Goal: Task Accomplishment & Management: Manage account settings

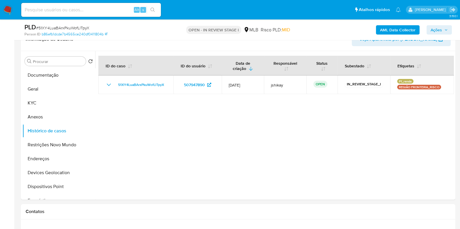
scroll to position [109, 0]
click at [48, 101] on button "KYC" at bounding box center [56, 103] width 68 height 14
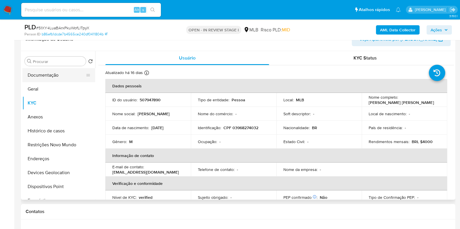
click at [38, 76] on button "Documentação" at bounding box center [56, 75] width 68 height 14
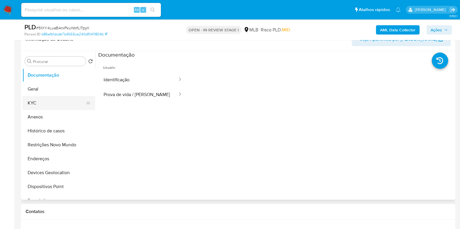
drag, startPoint x: 46, startPoint y: 102, endPoint x: 49, endPoint y: 101, distance: 3.7
click at [46, 102] on button "KYC" at bounding box center [56, 103] width 68 height 14
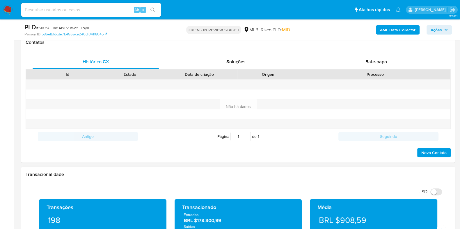
scroll to position [327, 0]
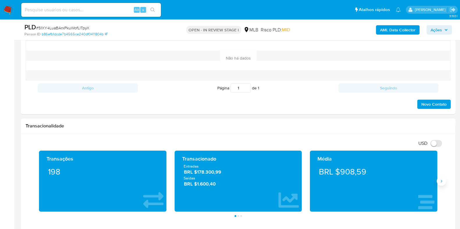
click at [442, 184] on button "Siguiente" at bounding box center [440, 181] width 9 height 9
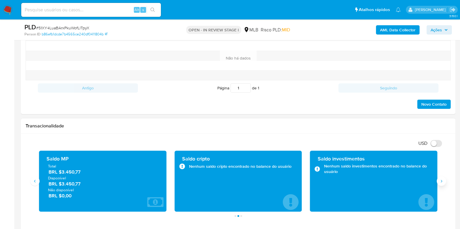
click at [442, 184] on button "Siguiente" at bounding box center [440, 181] width 9 height 9
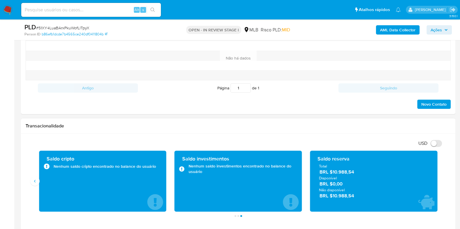
drag, startPoint x: 356, startPoint y: 174, endPoint x: 331, endPoint y: 174, distance: 25.0
click at [331, 174] on span "BRL $10.988,54" at bounding box center [373, 172] width 109 height 7
click at [38, 183] on button "Anterior" at bounding box center [34, 181] width 9 height 9
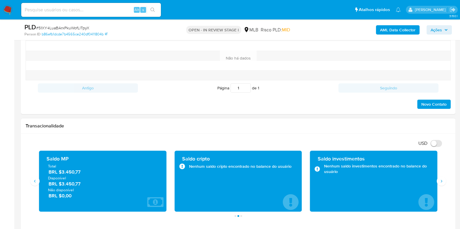
click at [61, 182] on span "BRL $3.450,77" at bounding box center [103, 184] width 109 height 7
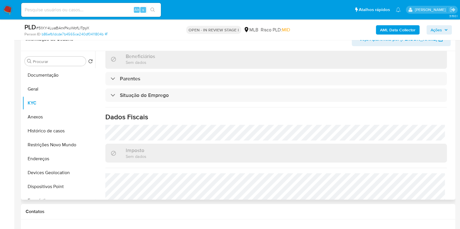
scroll to position [253, 0]
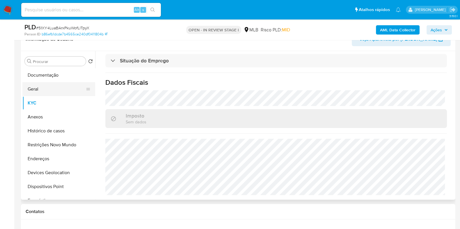
click at [44, 90] on button "Geral" at bounding box center [56, 89] width 68 height 14
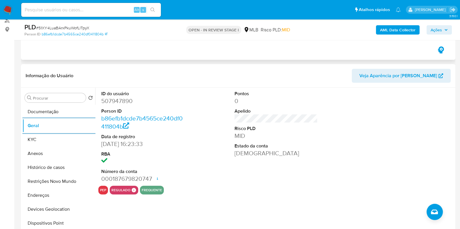
scroll to position [109, 0]
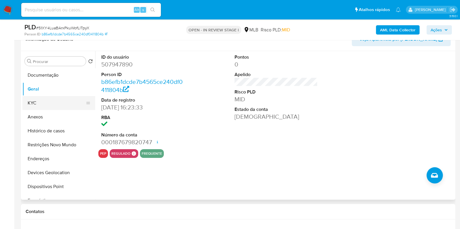
click at [47, 97] on button "KYC" at bounding box center [56, 103] width 68 height 14
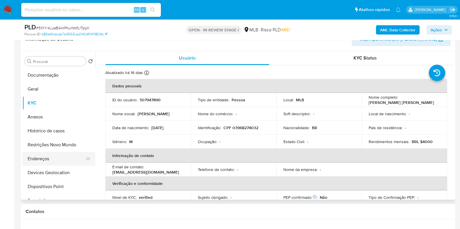
click at [44, 156] on button "Endereços" at bounding box center [56, 159] width 68 height 14
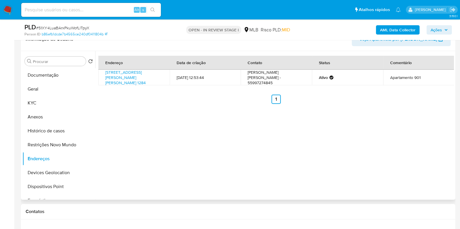
drag, startPoint x: 52, startPoint y: 172, endPoint x: 150, endPoint y: 157, distance: 98.6
click at [52, 173] on button "Devices Geolocation" at bounding box center [58, 173] width 73 height 14
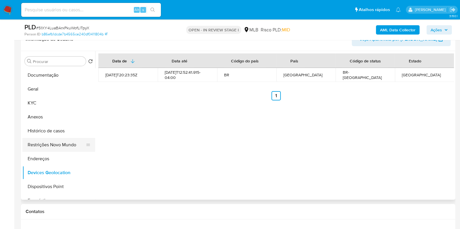
drag, startPoint x: 57, startPoint y: 144, endPoint x: 71, endPoint y: 144, distance: 14.0
click at [57, 144] on button "Restrições Novo Mundo" at bounding box center [56, 145] width 68 height 14
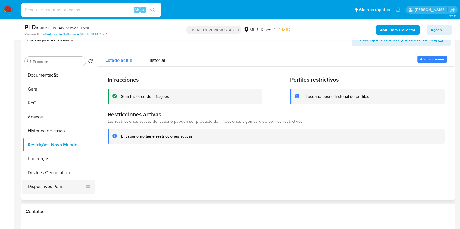
click at [56, 188] on button "Dispositivos Point" at bounding box center [56, 187] width 68 height 14
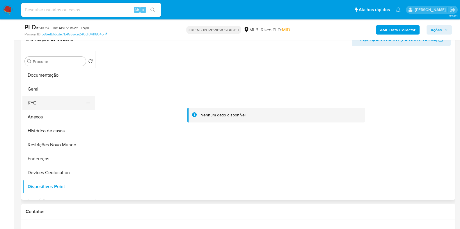
click at [31, 103] on button "KYC" at bounding box center [56, 103] width 68 height 14
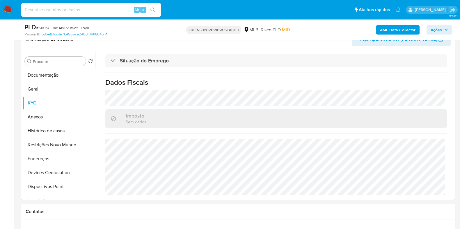
scroll to position [253, 0]
click at [36, 119] on button "Anexos" at bounding box center [56, 117] width 68 height 14
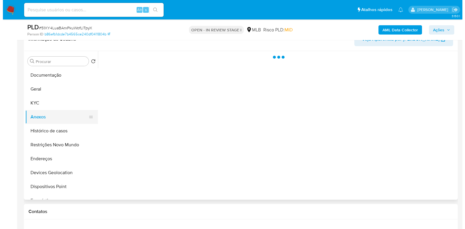
scroll to position [0, 0]
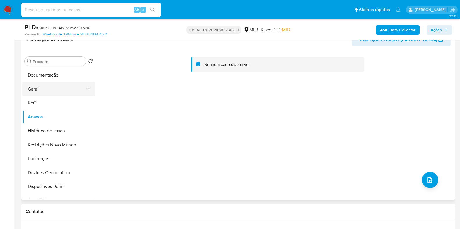
click at [54, 83] on button "Geral" at bounding box center [56, 89] width 68 height 14
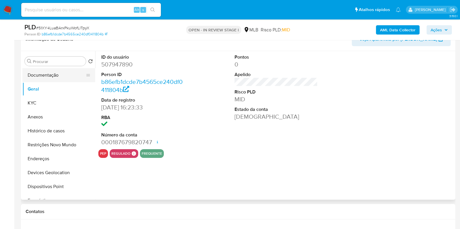
click at [55, 73] on button "Documentação" at bounding box center [56, 75] width 68 height 14
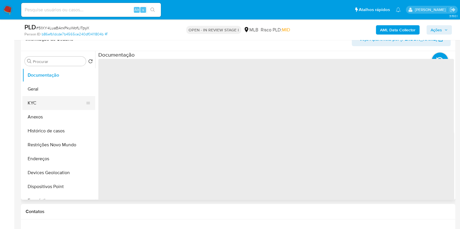
click at [57, 100] on button "KYC" at bounding box center [56, 103] width 68 height 14
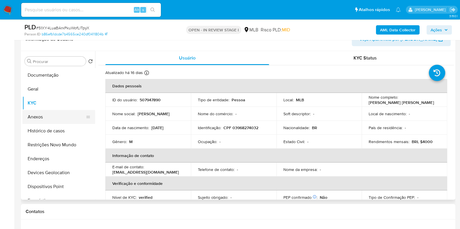
click at [42, 116] on button "Anexos" at bounding box center [56, 117] width 68 height 14
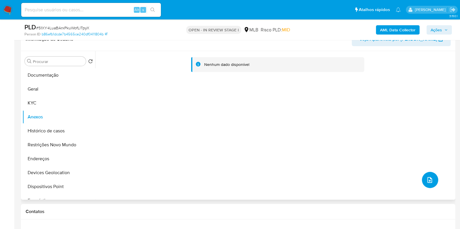
click at [428, 182] on icon "upload-file" at bounding box center [429, 180] width 5 height 6
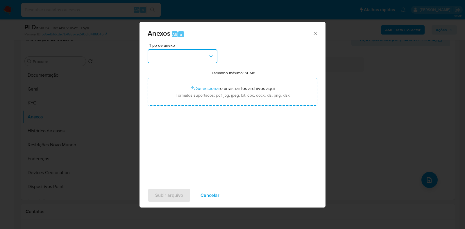
click at [177, 54] on button "button" at bounding box center [183, 56] width 70 height 14
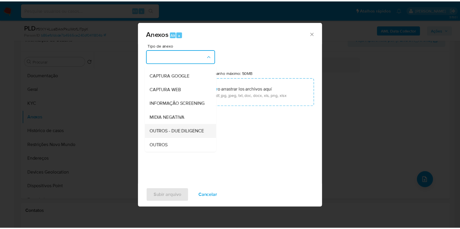
scroll to position [36, 0]
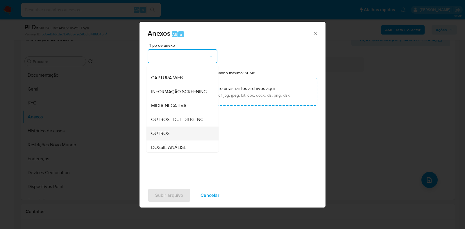
click at [167, 137] on span "OUTROS" at bounding box center [160, 134] width 18 height 6
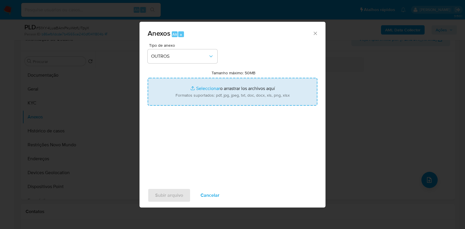
click at [192, 90] on input "Tamanho máximo: 50MB Seleccionar archivos" at bounding box center [233, 92] width 170 height 28
type input "C:\fakepath\Mulan 507947890_2025_08_11_09_02_43 - Resumen TX.pdf"
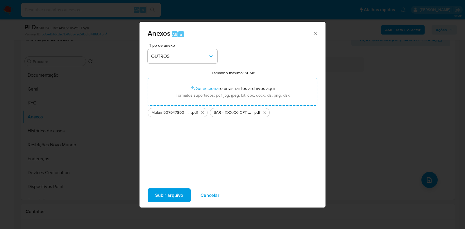
click at [169, 192] on span "Subir arquivo" at bounding box center [169, 195] width 28 height 13
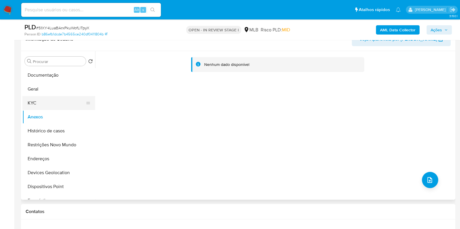
click at [57, 103] on button "KYC" at bounding box center [56, 103] width 68 height 14
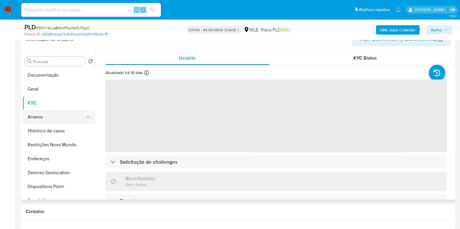
click at [48, 118] on button "Anexos" at bounding box center [56, 117] width 68 height 14
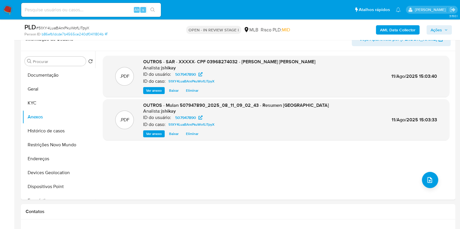
click at [442, 30] on span "Ações" at bounding box center [438, 30] width 17 height 8
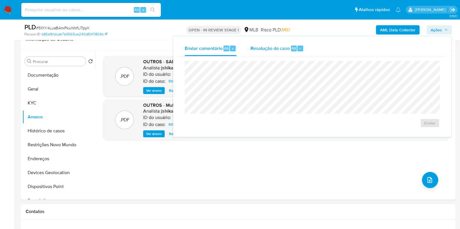
click at [255, 53] on div "Resolução do caso Alt r" at bounding box center [276, 48] width 53 height 15
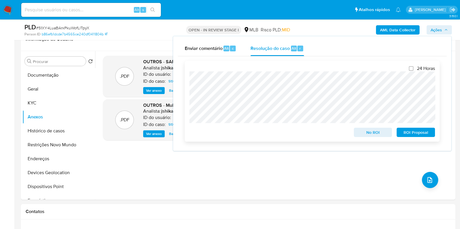
click at [412, 133] on span "ROI Proposal" at bounding box center [415, 132] width 30 height 8
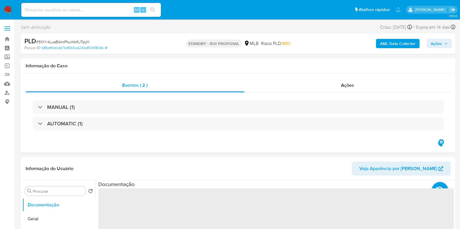
select select "10"
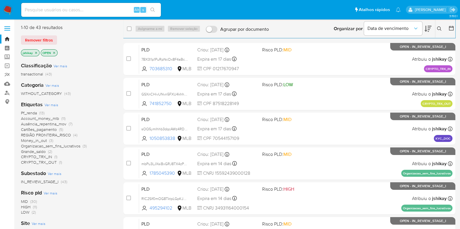
click at [49, 103] on span "Ver mais" at bounding box center [51, 104] width 14 height 5
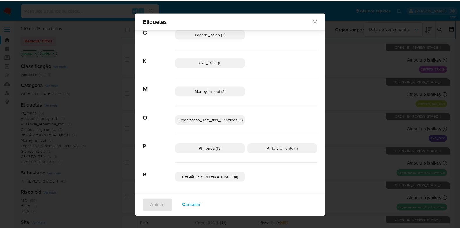
scroll to position [90, 0]
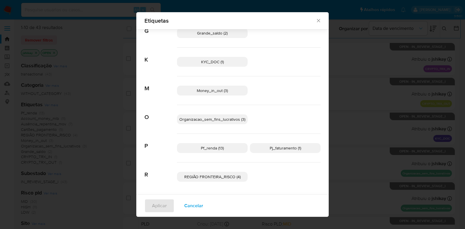
click at [318, 19] on icon "Fechar" at bounding box center [319, 21] width 6 height 6
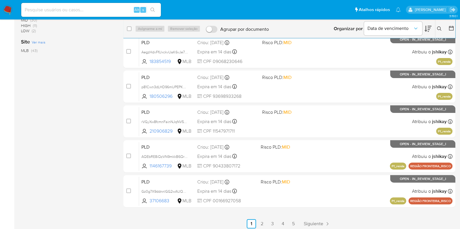
scroll to position [185, 0]
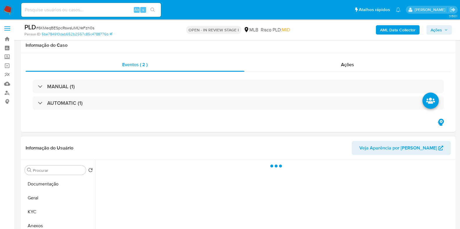
scroll to position [109, 0]
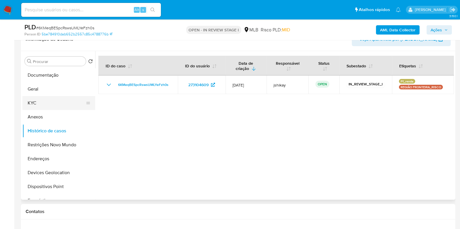
click at [40, 101] on button "KYC" at bounding box center [56, 103] width 68 height 14
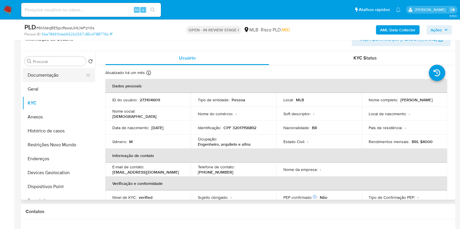
click at [38, 75] on button "Documentação" at bounding box center [56, 75] width 68 height 14
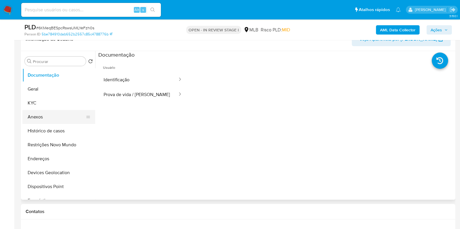
click at [57, 112] on button "Anexos" at bounding box center [56, 117] width 68 height 14
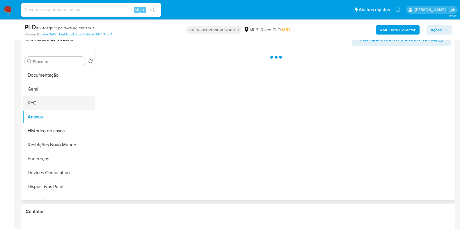
click at [54, 105] on button "KYC" at bounding box center [56, 103] width 68 height 14
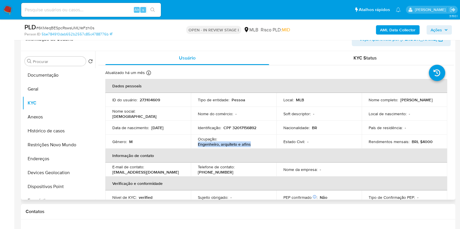
drag, startPoint x: 198, startPoint y: 144, endPoint x: 249, endPoint y: 144, distance: 51.7
click at [249, 144] on div "Ocupação : Engenheiro, arquiteto e afins" at bounding box center [234, 142] width 72 height 10
copy p "Engenheiro, arquiteto e afins"
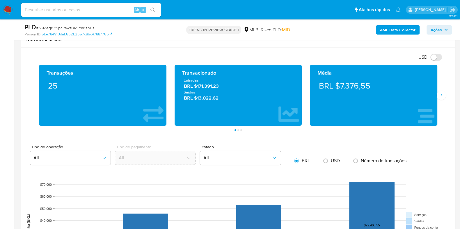
scroll to position [363, 0]
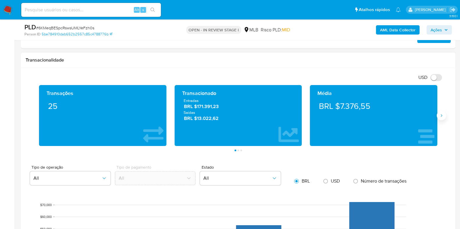
click at [441, 117] on icon "Siguiente" at bounding box center [441, 115] width 5 height 5
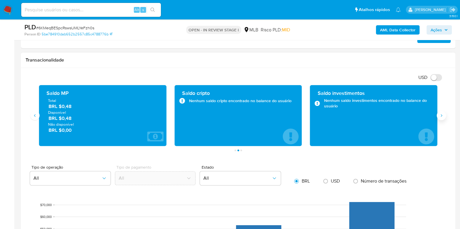
click at [441, 117] on icon "Siguiente" at bounding box center [441, 115] width 5 height 5
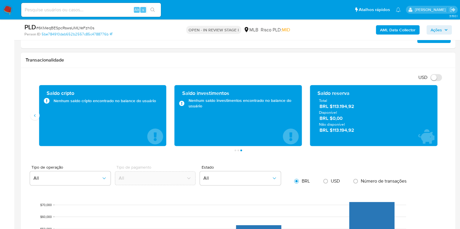
drag, startPoint x: 356, startPoint y: 107, endPoint x: 333, endPoint y: 107, distance: 23.5
click at [333, 107] on span "BRL $113.194,92" at bounding box center [373, 106] width 109 height 7
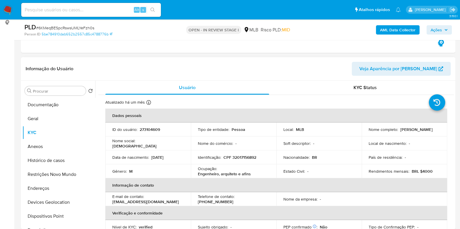
scroll to position [72, 0]
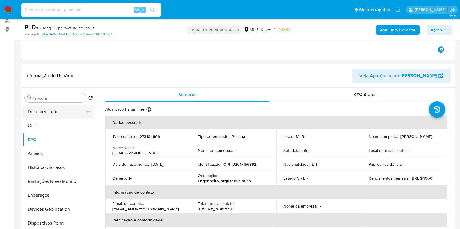
click at [63, 118] on ul "Documentação Geral KYC Anexos Histórico de casos Restrições Novo Mundo Endereço…" at bounding box center [58, 170] width 73 height 131
click at [58, 113] on button "Documentação" at bounding box center [56, 112] width 68 height 14
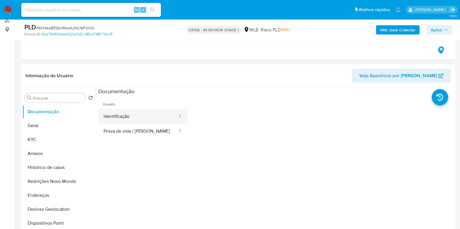
click at [115, 113] on button "Identificação" at bounding box center [138, 116] width 80 height 15
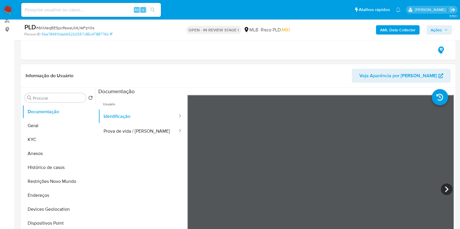
scroll to position [109, 0]
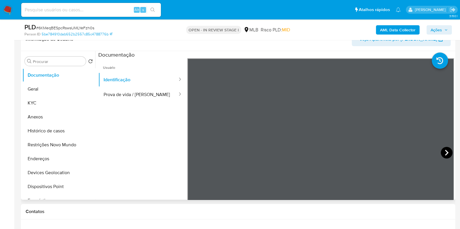
click at [442, 152] on icon at bounding box center [446, 153] width 12 height 12
click at [113, 91] on button "Prova de vida / Selfie" at bounding box center [138, 94] width 80 height 15
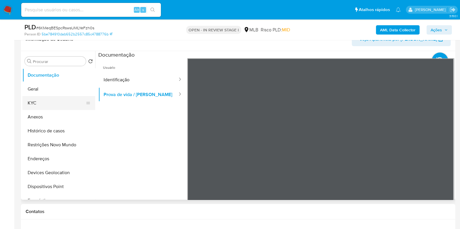
click at [47, 101] on button "KYC" at bounding box center [56, 103] width 68 height 14
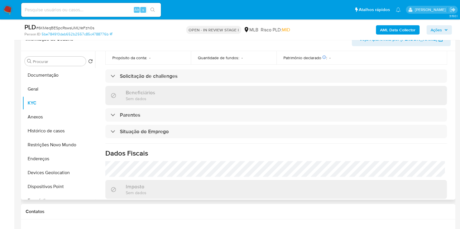
scroll to position [253, 0]
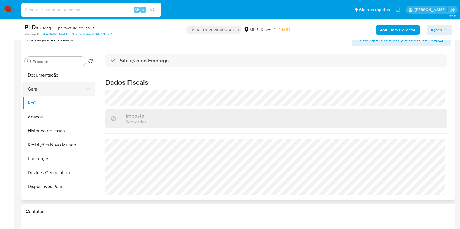
click at [45, 91] on button "Geral" at bounding box center [56, 89] width 68 height 14
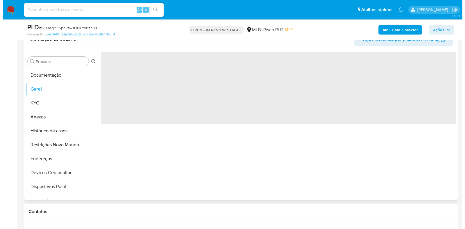
scroll to position [0, 0]
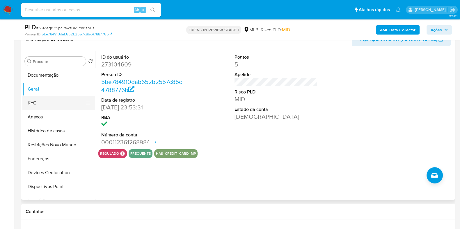
click at [31, 99] on button "KYC" at bounding box center [56, 103] width 68 height 14
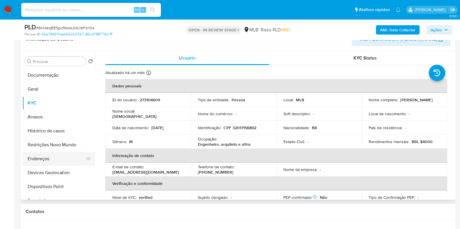
click at [37, 158] on button "Endereços" at bounding box center [56, 159] width 68 height 14
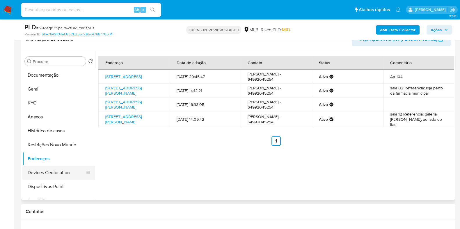
click at [45, 168] on button "Devices Geolocation" at bounding box center [56, 173] width 68 height 14
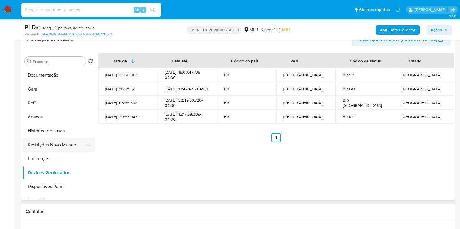
click at [45, 144] on button "Restrições Novo Mundo" at bounding box center [56, 145] width 68 height 14
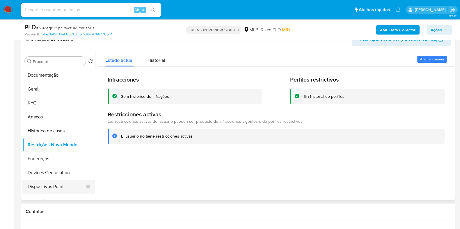
click at [36, 187] on button "Dispositivos Point" at bounding box center [56, 187] width 68 height 14
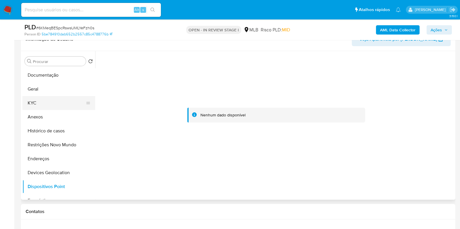
click at [51, 104] on button "KYC" at bounding box center [56, 103] width 68 height 14
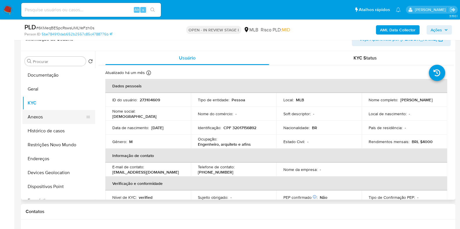
click at [33, 122] on button "Anexos" at bounding box center [56, 117] width 68 height 14
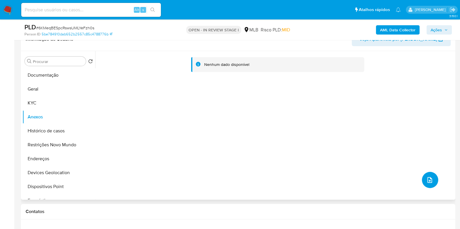
click at [426, 183] on icon "upload-file" at bounding box center [429, 180] width 7 height 7
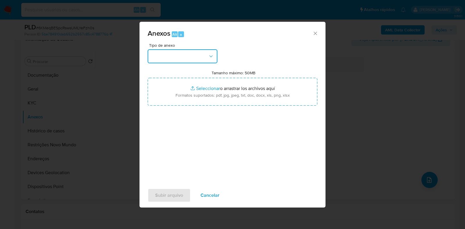
click at [165, 53] on button "button" at bounding box center [183, 56] width 70 height 14
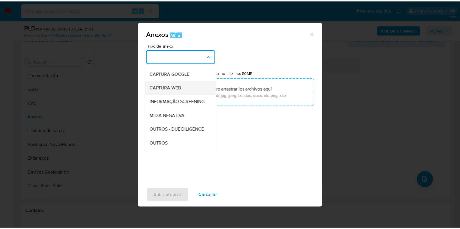
scroll to position [36, 0]
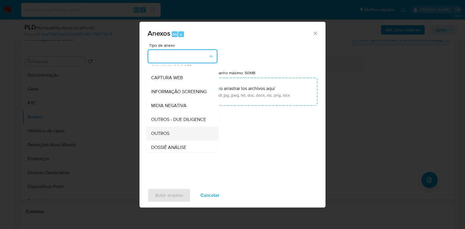
click at [164, 137] on span "OUTROS" at bounding box center [160, 134] width 18 height 6
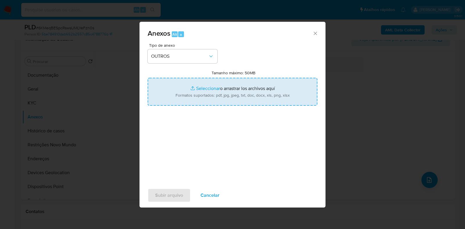
click at [180, 88] on input "Tamanho máximo: 50MB Seleccionar archivos" at bounding box center [233, 92] width 170 height 28
type input "C:\fakepath\Mulan 273104609_2025_08_11_09_01_39 - Resumen TX.pdf"
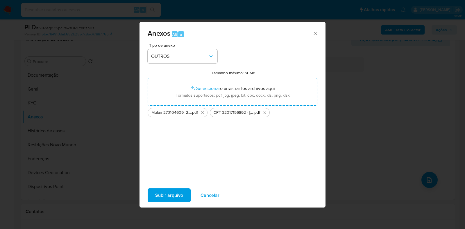
click at [160, 199] on span "Subir arquivo" at bounding box center [169, 195] width 28 height 13
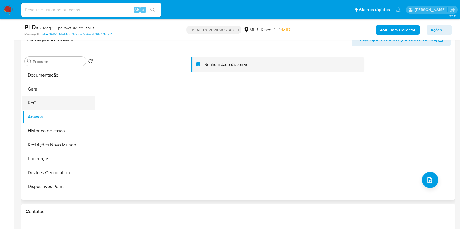
click at [45, 106] on button "KYC" at bounding box center [56, 103] width 68 height 14
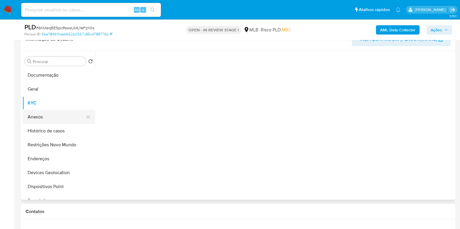
click at [44, 113] on button "Anexos" at bounding box center [56, 117] width 68 height 14
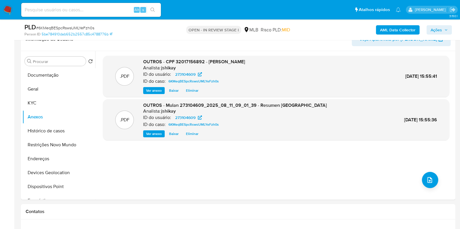
click at [439, 28] on span "Ações" at bounding box center [435, 29] width 11 height 9
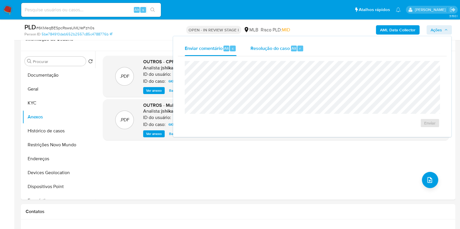
click at [265, 45] on span "Resolução do caso" at bounding box center [269, 48] width 39 height 7
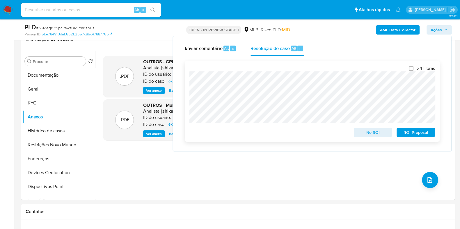
click at [372, 132] on span "No ROI" at bounding box center [373, 132] width 30 height 8
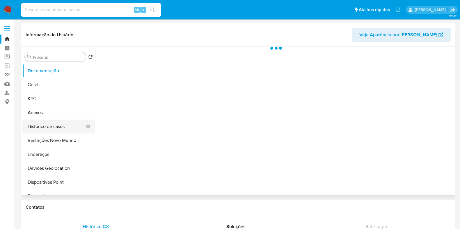
click at [45, 125] on button "Histórico de casos" at bounding box center [56, 127] width 68 height 14
select select "10"
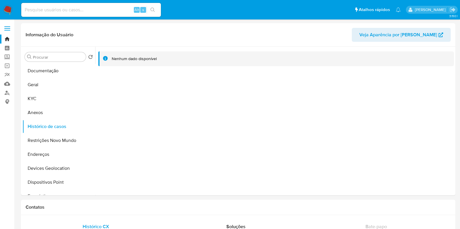
click at [7, 13] on img at bounding box center [8, 10] width 10 height 10
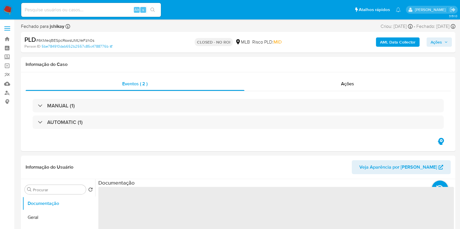
select select "10"
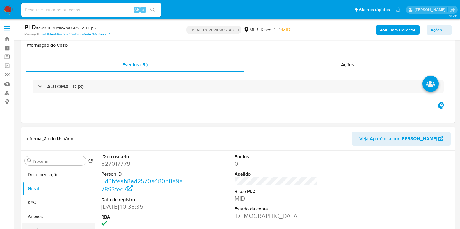
scroll to position [72, 0]
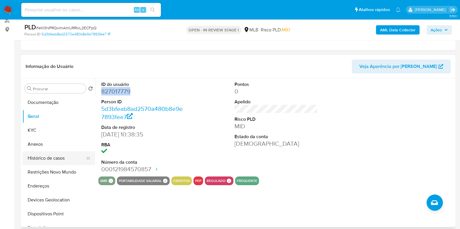
click at [43, 162] on button "Histórico de casos" at bounding box center [56, 158] width 68 height 14
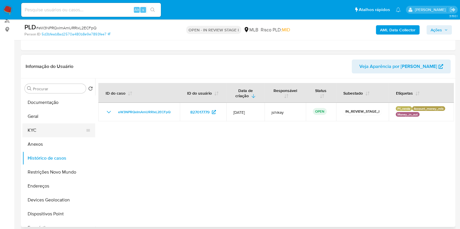
click at [46, 130] on button "KYC" at bounding box center [56, 131] width 68 height 14
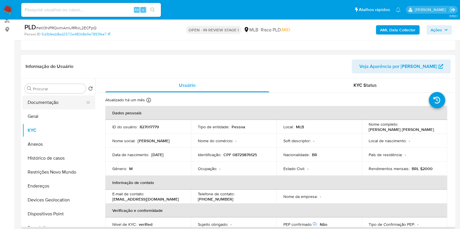
click at [58, 102] on button "Documentação" at bounding box center [56, 103] width 68 height 14
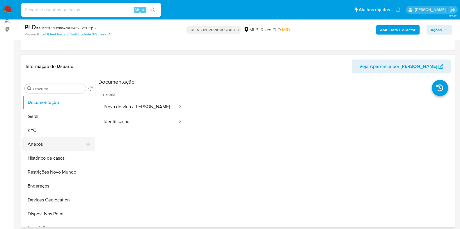
click at [52, 140] on button "Anexos" at bounding box center [56, 145] width 68 height 14
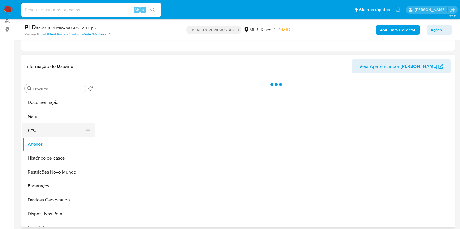
click at [50, 130] on button "KYC" at bounding box center [56, 131] width 68 height 14
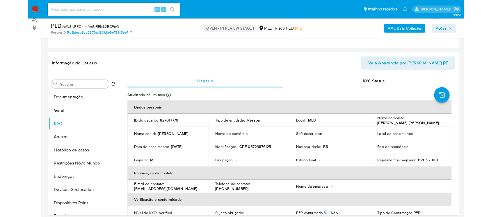
scroll to position [73, 0]
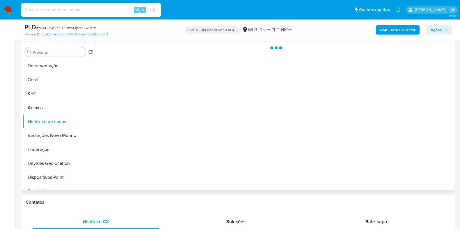
scroll to position [109, 0]
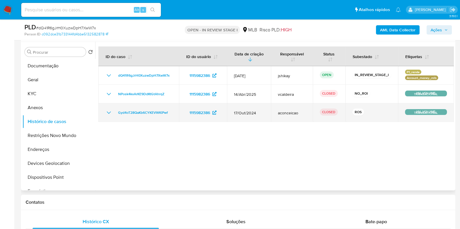
click at [100, 111] on td "Gyd4oT28QaKb6CYKEVWKlPwf" at bounding box center [138, 112] width 81 height 19
click at [108, 112] on icon "Mostrar/Ocultar" at bounding box center [108, 112] width 7 height 7
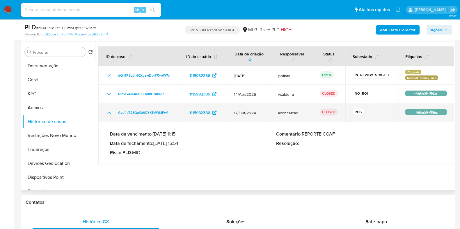
click at [108, 112] on icon "Mostrar/Ocultar" at bounding box center [109, 113] width 4 height 2
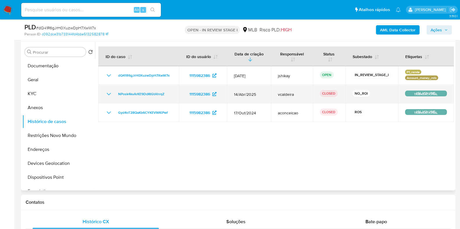
click at [108, 93] on icon "Mostrar/Ocultar" at bounding box center [108, 94] width 7 height 7
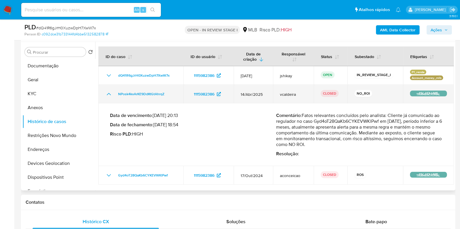
click at [108, 93] on icon "Mostrar/Ocultar" at bounding box center [108, 94] width 7 height 7
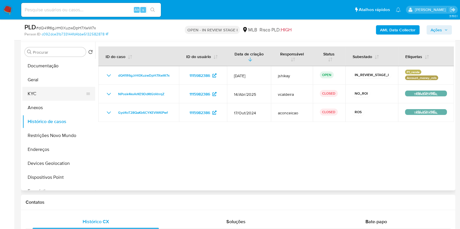
click at [50, 93] on button "KYC" at bounding box center [56, 94] width 68 height 14
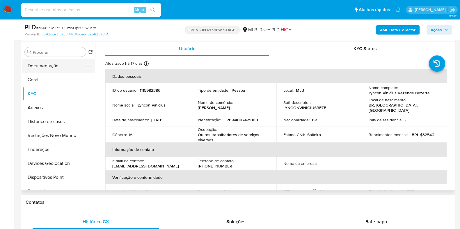
click at [56, 63] on button "Documentação" at bounding box center [56, 66] width 68 height 14
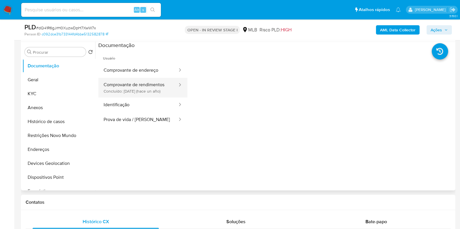
click at [158, 93] on button "Comprovante de rendimentos Concluído: [DATE] (hace un año)" at bounding box center [138, 88] width 80 height 20
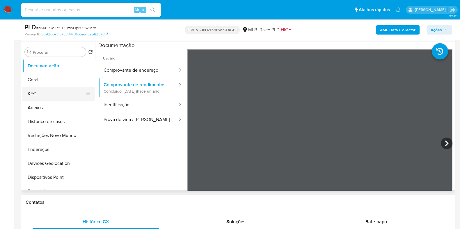
click at [40, 90] on button "KYC" at bounding box center [56, 94] width 68 height 14
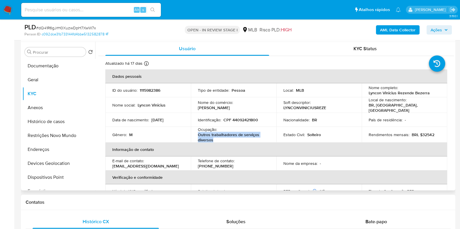
drag, startPoint x: 215, startPoint y: 136, endPoint x: 198, endPoint y: 133, distance: 17.4
click at [198, 133] on p "Outros trabalhadores de serviços diversos" at bounding box center [232, 137] width 69 height 10
copy p "Outros trabalhadores de serviços diversos"
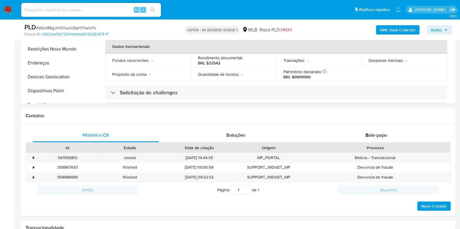
scroll to position [290, 0]
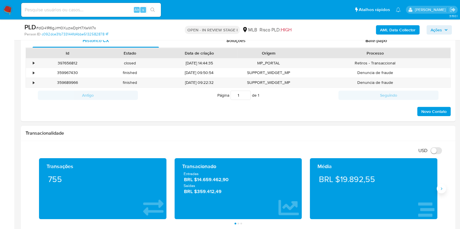
drag, startPoint x: 445, startPoint y: 190, endPoint x: 442, endPoint y: 191, distance: 3.3
click at [445, 191] on div "Transações 755 Transacionado Entradas BRL $14.659.462,90 Saídas BRL $359.412,49…" at bounding box center [238, 191] width 425 height 66
click at [442, 191] on button "Siguiente" at bounding box center [440, 188] width 9 height 9
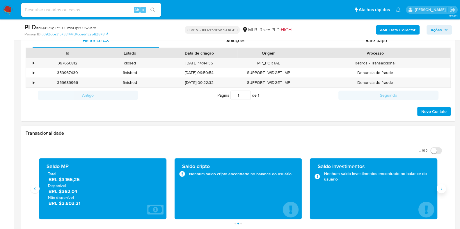
click at [439, 191] on button "Siguiente" at bounding box center [440, 188] width 9 height 9
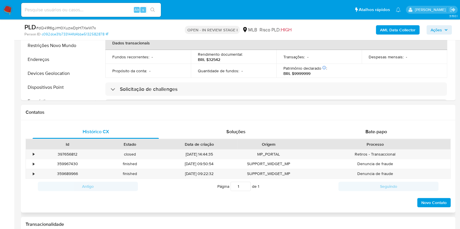
scroll to position [72, 0]
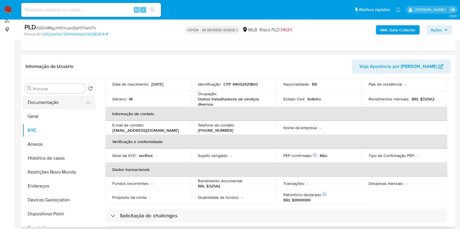
click at [55, 95] on div "Procurar Retornar ao pedido padrão Documentação Geral KYC Anexos Histórico de c…" at bounding box center [58, 153] width 73 height 148
click at [56, 97] on button "Documentação" at bounding box center [56, 103] width 68 height 14
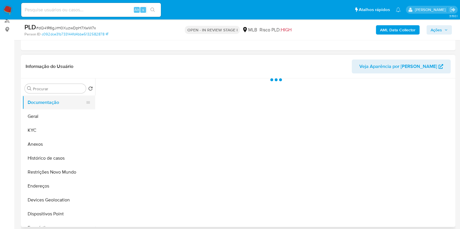
scroll to position [0, 0]
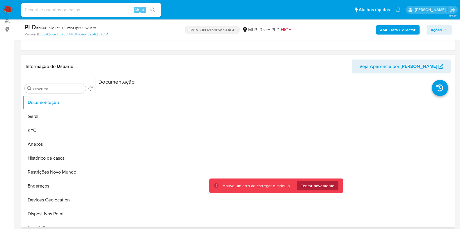
click at [305, 186] on span "Tentar novamente" at bounding box center [317, 185] width 33 height 9
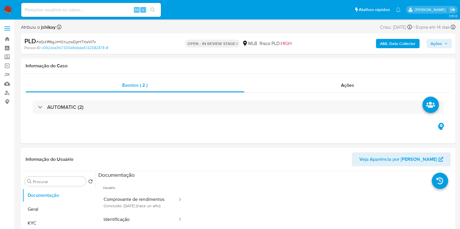
select select "10"
click at [133, 206] on button "Comprovante de rendimentos Concluído: [DATE] (hace un año)" at bounding box center [138, 203] width 80 height 20
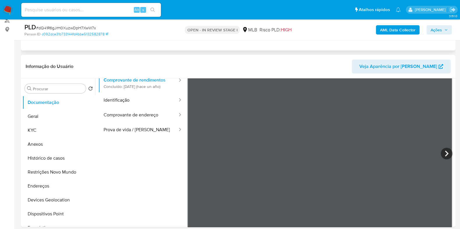
scroll to position [36, 0]
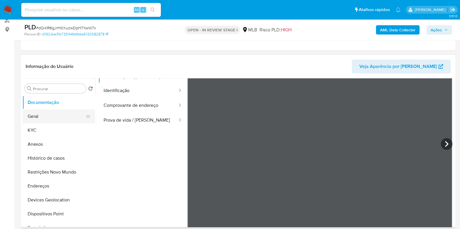
click at [39, 115] on button "Geral" at bounding box center [56, 117] width 68 height 14
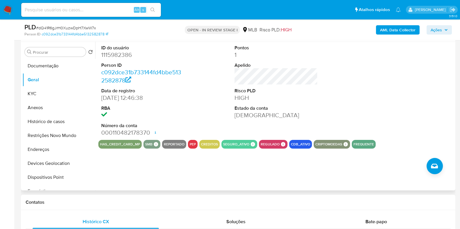
scroll to position [72, 0]
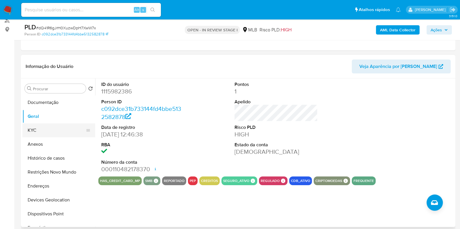
click at [31, 131] on button "KYC" at bounding box center [56, 131] width 68 height 14
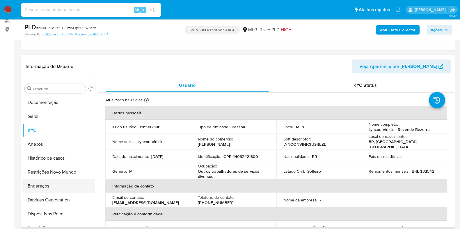
drag, startPoint x: 58, startPoint y: 189, endPoint x: 62, endPoint y: 188, distance: 4.0
click at [58, 189] on button "Endereços" at bounding box center [56, 186] width 68 height 14
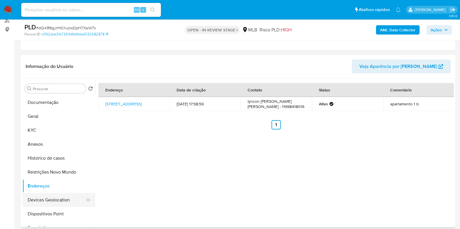
drag, startPoint x: 53, startPoint y: 198, endPoint x: 58, endPoint y: 197, distance: 5.7
click at [53, 198] on button "Devices Geolocation" at bounding box center [56, 200] width 68 height 14
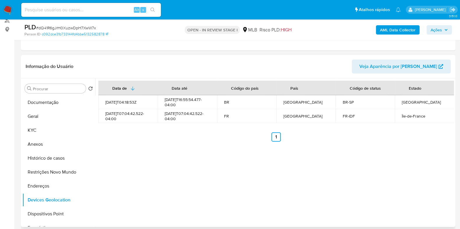
drag, startPoint x: 54, startPoint y: 176, endPoint x: 236, endPoint y: 161, distance: 183.2
click at [55, 176] on button "Restrições Novo Mundo" at bounding box center [58, 172] width 73 height 14
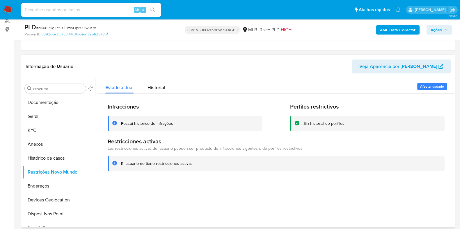
drag, startPoint x: 58, startPoint y: 211, endPoint x: 132, endPoint y: 195, distance: 76.1
click at [58, 211] on button "Dispositivos Point" at bounding box center [58, 214] width 73 height 14
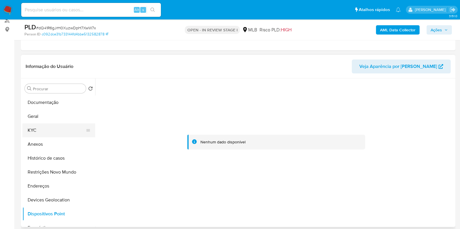
click at [30, 134] on button "KYC" at bounding box center [56, 131] width 68 height 14
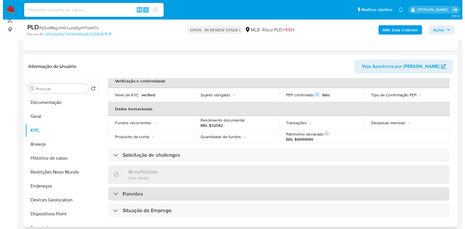
scroll to position [0, 0]
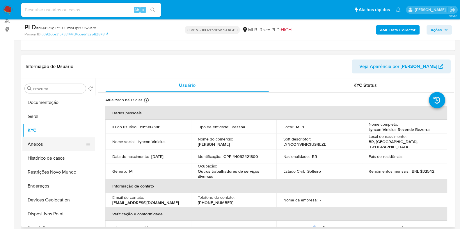
click at [39, 147] on button "Anexos" at bounding box center [56, 145] width 68 height 14
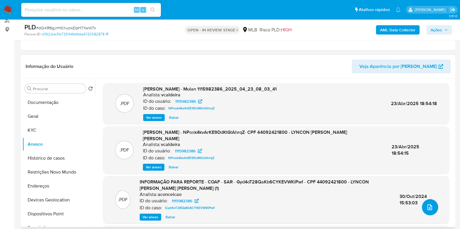
click at [427, 206] on icon "upload-file" at bounding box center [429, 207] width 7 height 7
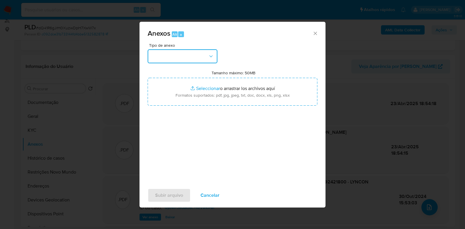
click at [161, 51] on button "button" at bounding box center [183, 56] width 70 height 14
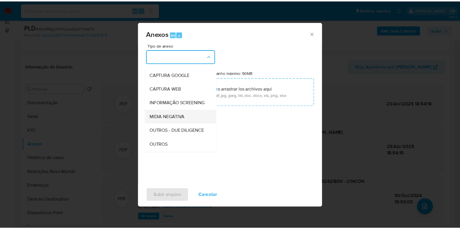
scroll to position [36, 0]
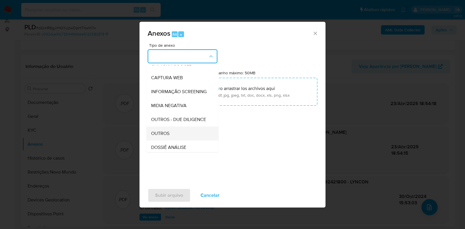
click at [174, 141] on div "OUTROS" at bounding box center [180, 134] width 59 height 14
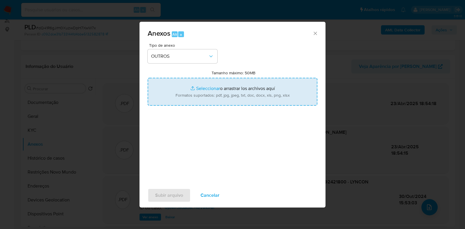
click at [186, 100] on input "Tamanho máximo: 50MB Seleccionar archivos" at bounding box center [233, 92] width 170 height 28
type input "C:\fakepath\Mulan 1115982386_2025_08_11_09_11_04 - Resumen TX.pdf"
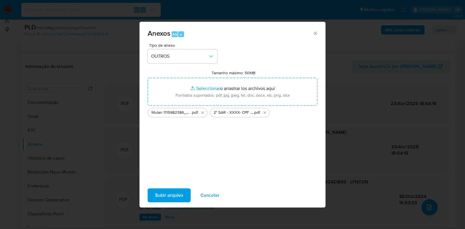
drag, startPoint x: 186, startPoint y: 100, endPoint x: 175, endPoint y: 197, distance: 97.7
click at [175, 197] on span "Subir arquivo" at bounding box center [169, 195] width 28 height 13
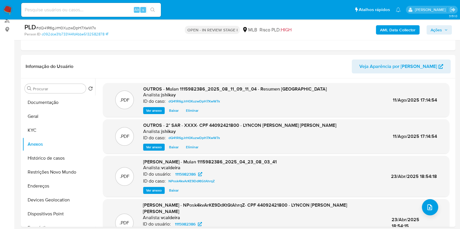
click at [435, 29] on span "Ações" at bounding box center [435, 29] width 11 height 9
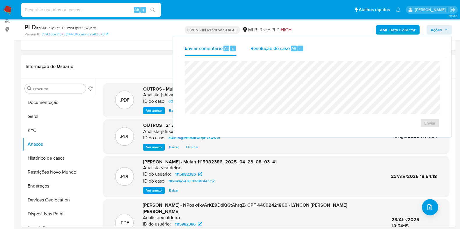
click at [281, 53] on div "Resolução do caso Alt r" at bounding box center [276, 48] width 53 height 15
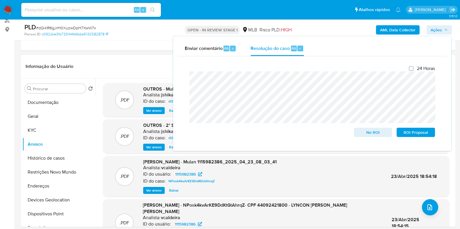
drag, startPoint x: 426, startPoint y: 133, endPoint x: 448, endPoint y: 133, distance: 21.8
click at [426, 134] on span "ROI Proposal" at bounding box center [415, 132] width 30 height 8
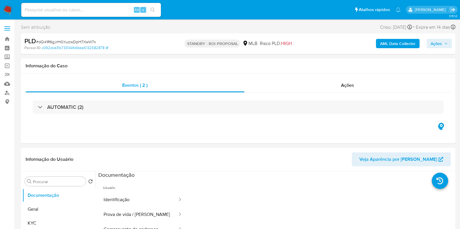
select select "10"
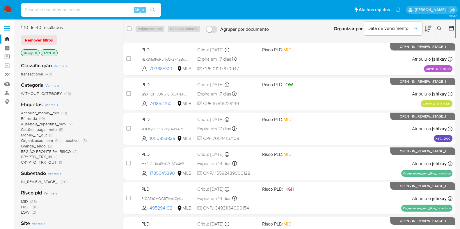
click at [55, 106] on span "Ver mais" at bounding box center [51, 104] width 14 height 5
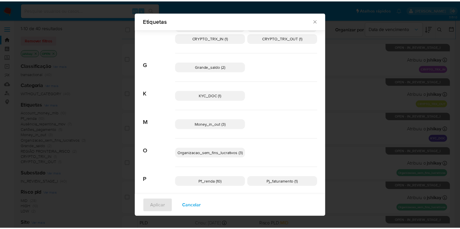
scroll to position [90, 0]
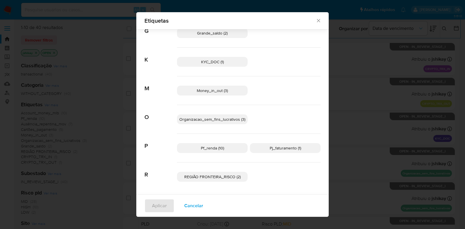
click at [225, 177] on span "REGIÃO FRONTEIRA_RISCO (2)" at bounding box center [212, 177] width 56 height 6
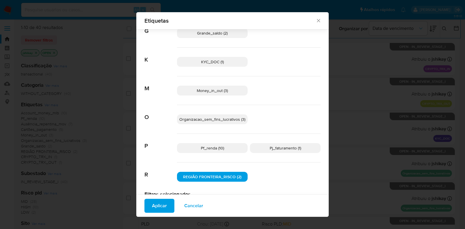
click at [157, 206] on span "Aplicar" at bounding box center [159, 206] width 15 height 13
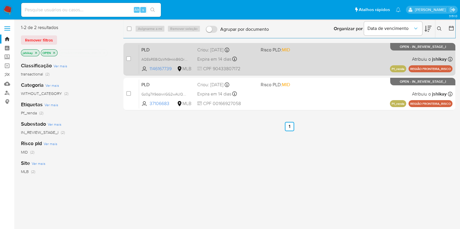
click at [342, 56] on div "PLD AQEbRE8iQzVN9mkkB6QrPXeF 1146167739 MLB Risco PLD: MID Criou: 12/07/2025 Cr…" at bounding box center [295, 58] width 313 height 29
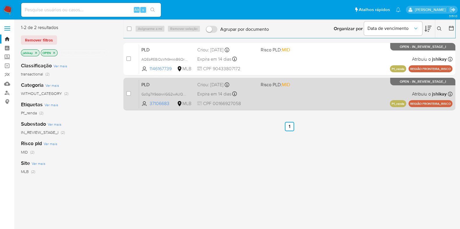
click at [315, 93] on div "PLD Gz0g7X9ddnnlGG2wAUQ4hmUY 37106683 MLB Risco PLD: MID Criou: 12/07/2025 Crio…" at bounding box center [295, 93] width 313 height 29
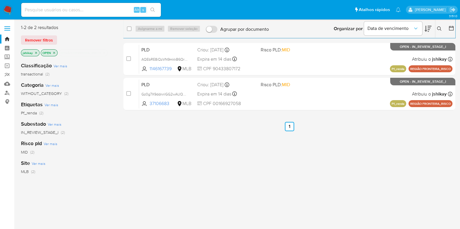
click at [9, 11] on img at bounding box center [8, 10] width 10 height 10
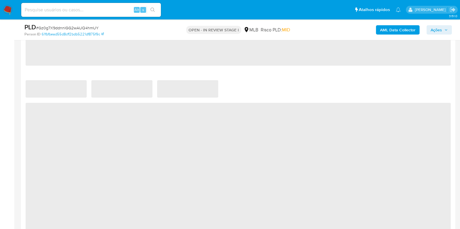
scroll to position [400, 0]
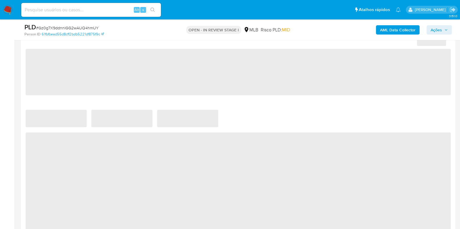
select select "10"
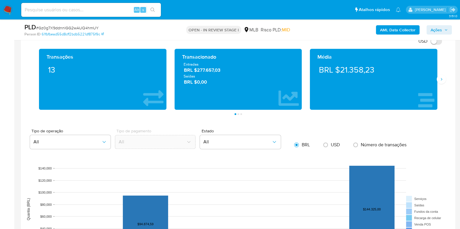
scroll to position [581, 0]
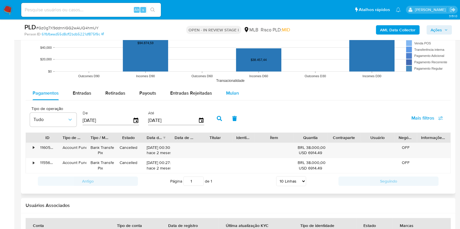
click at [235, 94] on span "Mulan" at bounding box center [232, 93] width 13 height 7
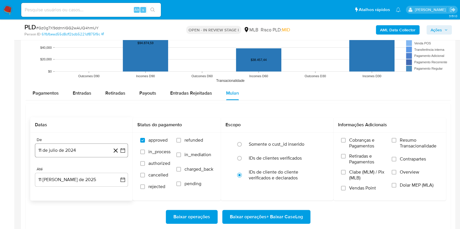
click at [124, 145] on button "11 de julio de 2024" at bounding box center [81, 151] width 93 height 14
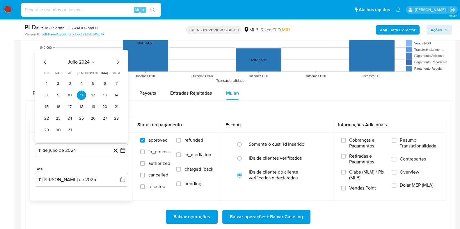
click at [88, 60] on span "julio 2024" at bounding box center [79, 62] width 22 height 6
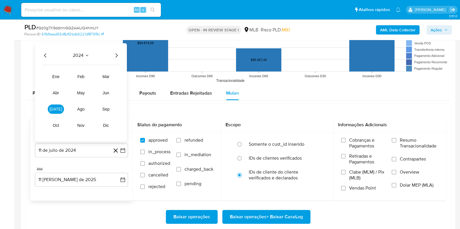
click at [119, 52] on icon "Año siguiente" at bounding box center [116, 55] width 7 height 7
click at [102, 95] on button "jun" at bounding box center [106, 92] width 16 height 9
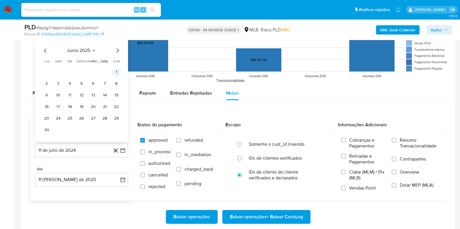
click at [116, 72] on button "1" at bounding box center [116, 71] width 9 height 9
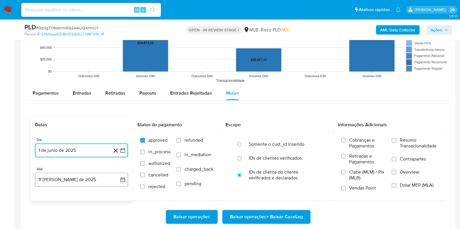
click at [126, 183] on button "11 de agosto de 2025" at bounding box center [81, 180] width 93 height 14
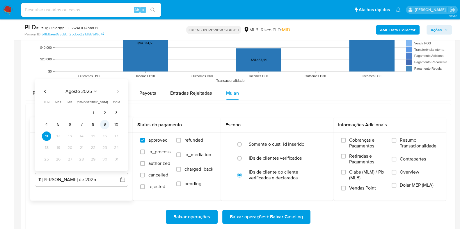
click at [104, 125] on button "9" at bounding box center [104, 124] width 9 height 9
click at [435, 142] on span "Resumo Transacionalidade" at bounding box center [418, 144] width 39 height 12
click at [396, 142] on input "Resumo Transacionalidade" at bounding box center [393, 140] width 5 height 5
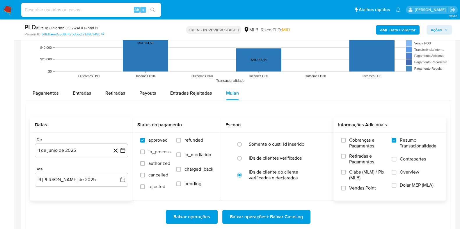
click at [259, 216] on span "Baixar operações + Baixar CaseLog" at bounding box center [266, 217] width 73 height 13
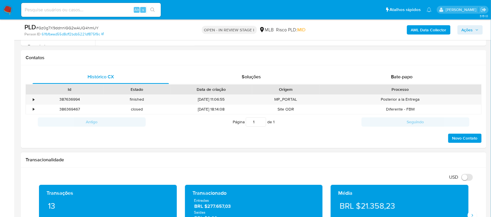
scroll to position [145, 0]
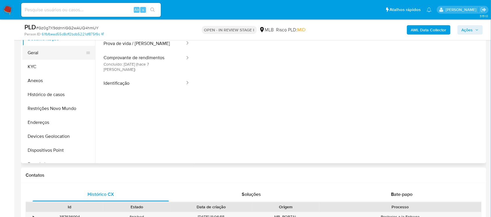
click at [53, 55] on button "Geral" at bounding box center [56, 53] width 68 height 14
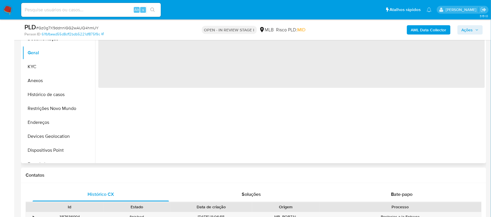
scroll to position [109, 0]
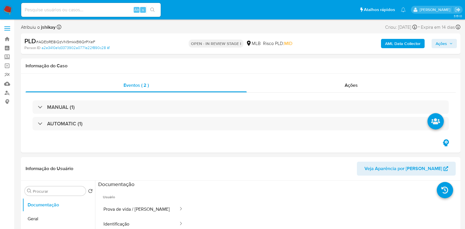
select select "10"
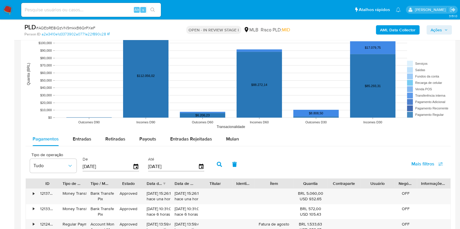
scroll to position [581, 0]
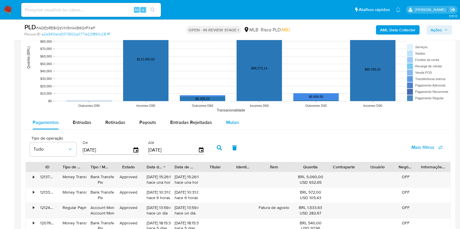
click at [233, 120] on span "Mulan" at bounding box center [232, 122] width 13 height 7
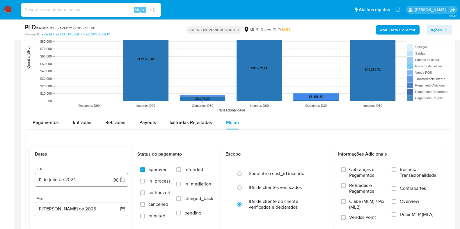
click at [124, 178] on icon "button" at bounding box center [122, 180] width 5 height 5
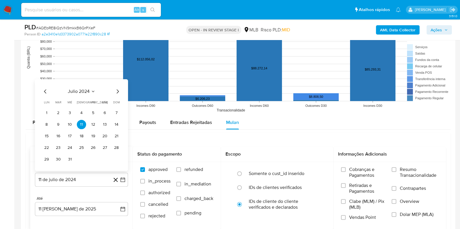
click at [81, 91] on span "julio 2024" at bounding box center [79, 92] width 22 height 6
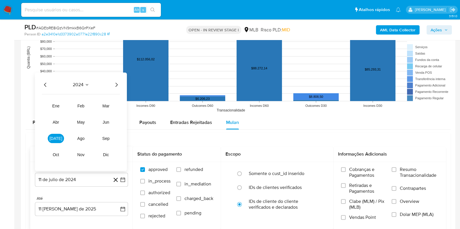
click at [120, 83] on div "2024 2024 ene feb mar abr may jun jul ago sep oct nov dic" at bounding box center [81, 122] width 92 height 99
click at [117, 81] on icon "Año siguiente" at bounding box center [116, 84] width 7 height 7
click at [104, 120] on span "jun" at bounding box center [106, 122] width 7 height 5
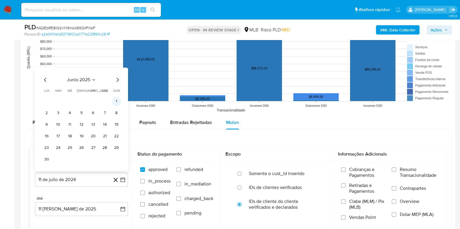
click at [116, 101] on button "1" at bounding box center [116, 101] width 9 height 9
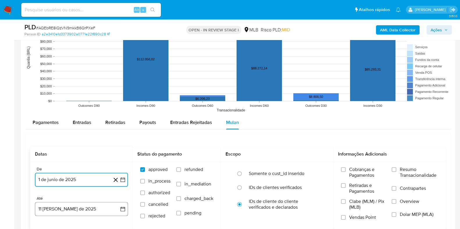
click at [123, 207] on icon "button" at bounding box center [123, 209] width 6 height 6
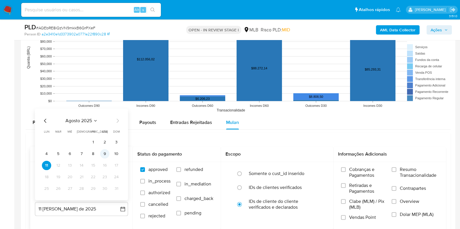
click at [102, 153] on button "9" at bounding box center [104, 153] width 9 height 9
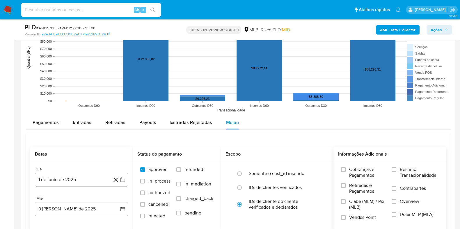
click at [403, 174] on span "Resumo Transacionalidade" at bounding box center [418, 173] width 39 height 12
click at [396, 172] on input "Resumo Transacionalidade" at bounding box center [393, 169] width 5 height 5
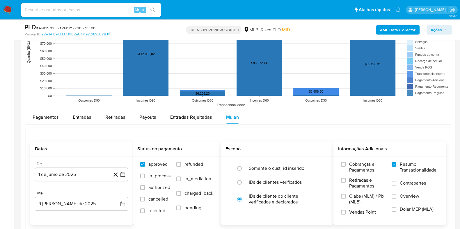
scroll to position [654, 0]
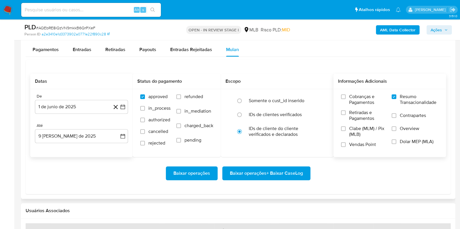
click at [265, 173] on span "Baixar operações + Baixar CaseLog" at bounding box center [266, 173] width 73 height 13
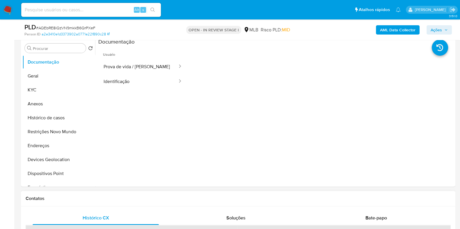
scroll to position [36, 0]
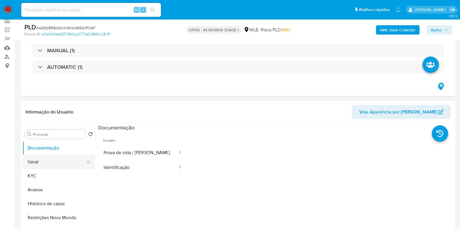
click at [35, 158] on button "Geral" at bounding box center [56, 162] width 68 height 14
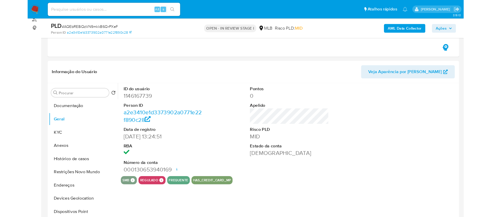
scroll to position [73, 0]
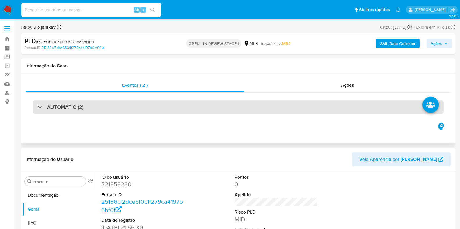
click at [111, 111] on div "AUTOMATIC (2)" at bounding box center [238, 107] width 411 height 13
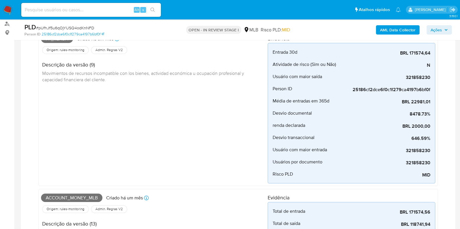
scroll to position [36, 0]
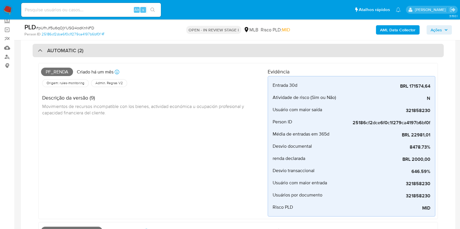
click at [105, 50] on div "AUTOMATIC (2)" at bounding box center [238, 50] width 411 height 13
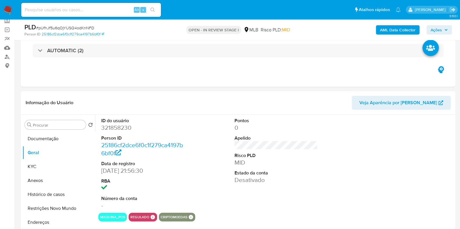
drag, startPoint x: 284, startPoint y: 79, endPoint x: 311, endPoint y: 85, distance: 28.2
click at [311, 85] on div "Eventos ( 2 ) Ações AUTOMATIC (2)" at bounding box center [238, 52] width 434 height 70
drag, startPoint x: 40, startPoint y: 196, endPoint x: 69, endPoint y: 109, distance: 91.7
click at [39, 195] on button "Histórico de casos" at bounding box center [58, 195] width 73 height 14
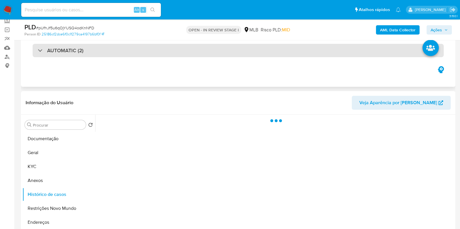
scroll to position [72, 0]
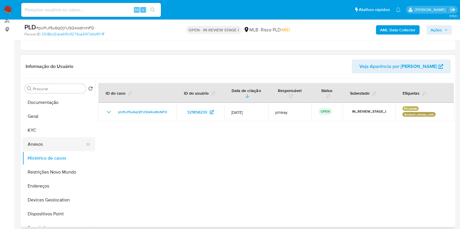
click at [47, 138] on button "Anexos" at bounding box center [56, 145] width 68 height 14
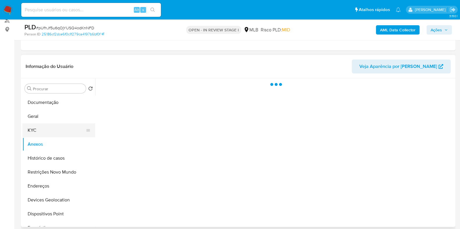
click at [46, 131] on button "KYC" at bounding box center [56, 131] width 68 height 14
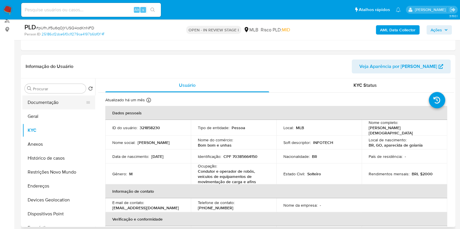
click at [59, 101] on button "Documentação" at bounding box center [56, 103] width 68 height 14
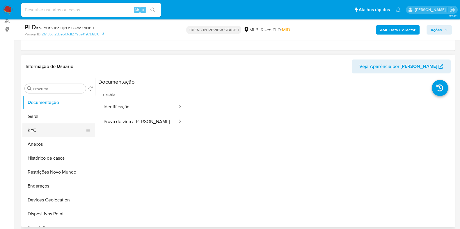
click at [52, 125] on button "KYC" at bounding box center [56, 131] width 68 height 14
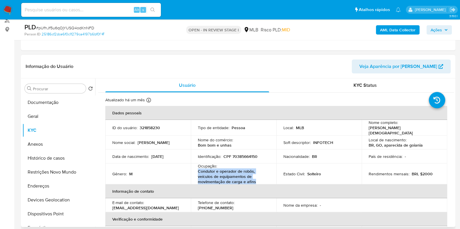
drag, startPoint x: 197, startPoint y: 170, endPoint x: 254, endPoint y: 179, distance: 58.0
click at [254, 179] on td "Ocupação : Condutor e operador de robôs, veículos de equipamentos de movimentaç…" at bounding box center [233, 174] width 85 height 21
copy p "Condutor e operador de robôs, veículos de equipamentos de movimentação de carga…"
click at [64, 169] on button "Restrições Novo Mundo" at bounding box center [56, 172] width 68 height 14
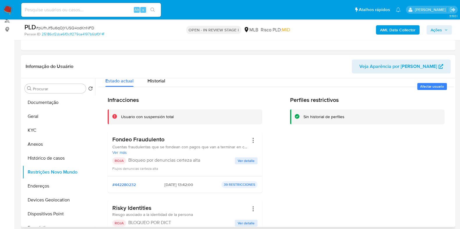
scroll to position [0, 0]
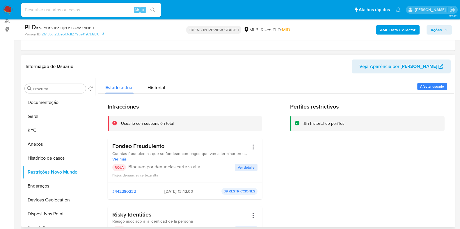
click at [241, 171] on span "Ver detalle" at bounding box center [246, 168] width 17 height 6
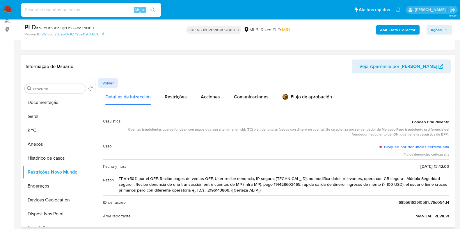
drag, startPoint x: 185, startPoint y: 180, endPoint x: 439, endPoint y: 188, distance: 253.9
click at [439, 188] on span "TPV +50% por el OFF, Recibe pagos de ventas OFF, User recibe denuncia, IP segur…" at bounding box center [284, 184] width 330 height 17
click at [423, 186] on span "TPV +50% por el OFF, Recibe pagos de ventas OFF, User recibe denuncia, IP segur…" at bounding box center [284, 184] width 330 height 17
click at [113, 83] on span "Volver" at bounding box center [107, 83] width 11 height 8
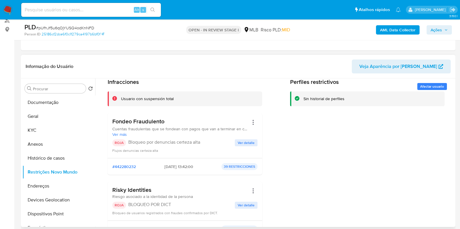
scroll to position [36, 0]
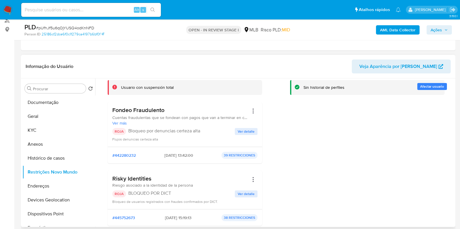
drag, startPoint x: 174, startPoint y: 195, endPoint x: 128, endPoint y: 194, distance: 45.9
click at [128, 194] on p "BLOQUEO POR DICT" at bounding box center [181, 194] width 106 height 6
click at [44, 124] on button "KYC" at bounding box center [56, 131] width 68 height 14
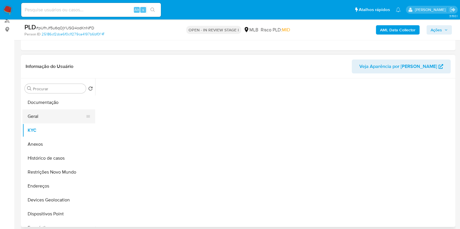
scroll to position [0, 0]
click at [51, 118] on button "Geral" at bounding box center [56, 117] width 68 height 14
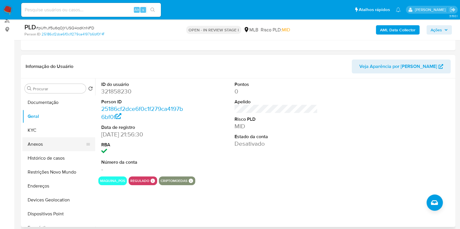
drag, startPoint x: 41, startPoint y: 129, endPoint x: 87, endPoint y: 142, distance: 47.6
click at [42, 130] on button "KYC" at bounding box center [58, 131] width 73 height 14
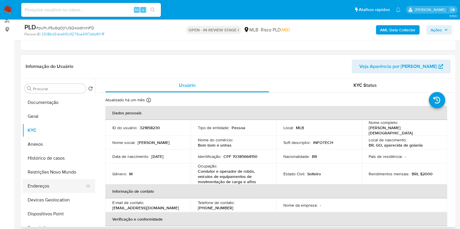
drag, startPoint x: 51, startPoint y: 187, endPoint x: 60, endPoint y: 185, distance: 9.5
click at [51, 187] on button "Endereços" at bounding box center [56, 186] width 68 height 14
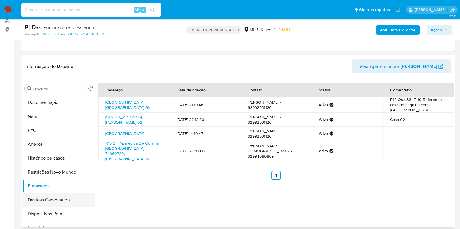
drag, startPoint x: 64, startPoint y: 199, endPoint x: 80, endPoint y: 198, distance: 15.5
click at [64, 200] on button "Devices Geolocation" at bounding box center [56, 200] width 68 height 14
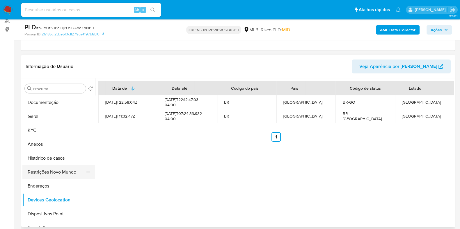
click at [60, 177] on button "Restrições Novo Mundo" at bounding box center [56, 172] width 68 height 14
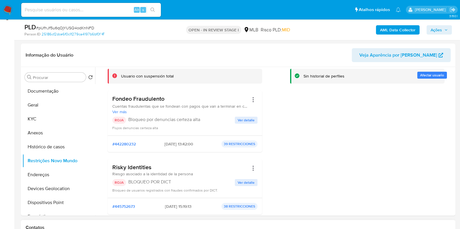
scroll to position [72, 0]
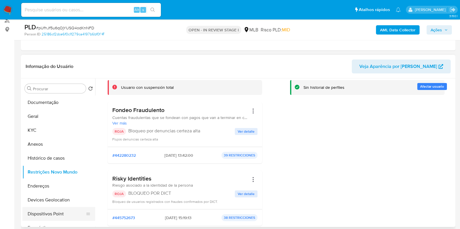
click at [61, 210] on button "Dispositivos Point" at bounding box center [56, 214] width 68 height 14
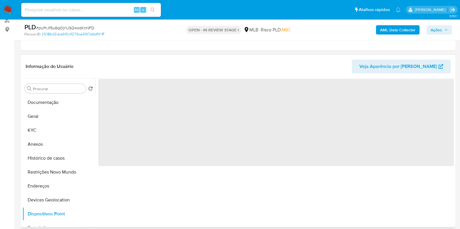
scroll to position [0, 0]
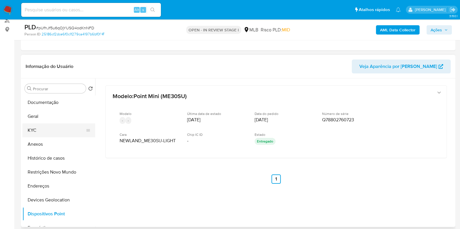
click at [38, 125] on button "KYC" at bounding box center [56, 131] width 68 height 14
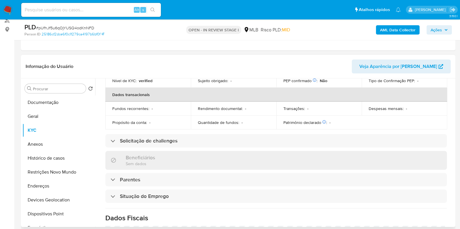
scroll to position [254, 0]
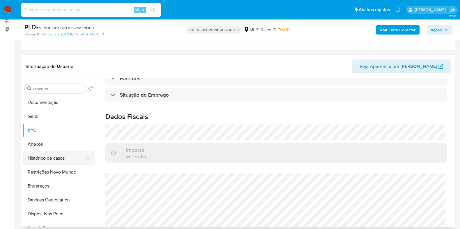
click at [43, 162] on button "Histórico de casos" at bounding box center [56, 158] width 68 height 14
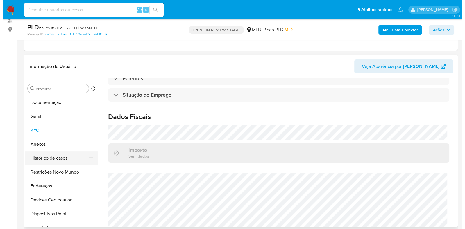
scroll to position [0, 0]
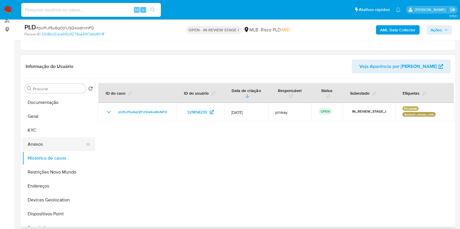
click at [38, 142] on button "Anexos" at bounding box center [56, 145] width 68 height 14
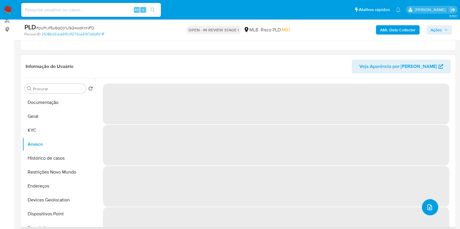
click at [427, 207] on icon "upload-file" at bounding box center [429, 208] width 5 height 6
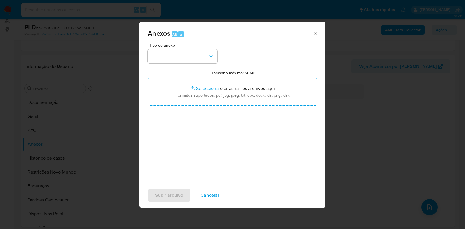
click at [352, 192] on div "Anexos Alt a Tipo de anexo Tamanho máximo: 50MB Seleccionar archivos Selecciona…" at bounding box center [232, 114] width 465 height 229
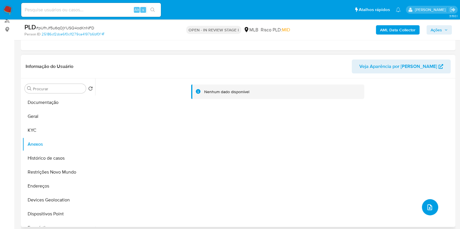
click at [428, 208] on icon "upload-file" at bounding box center [429, 207] width 7 height 7
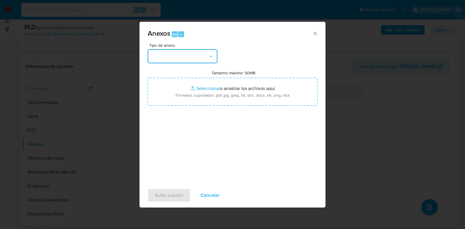
click at [153, 57] on button "button" at bounding box center [183, 56] width 70 height 14
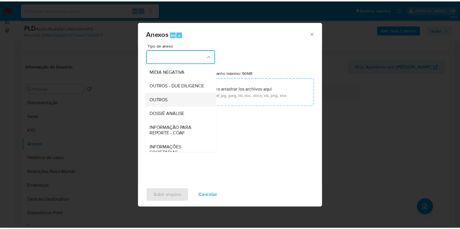
scroll to position [72, 0]
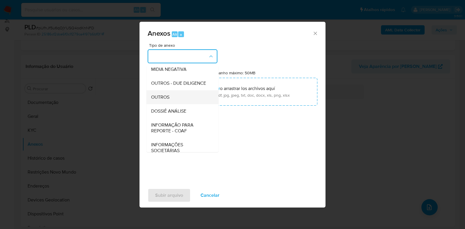
click at [163, 100] on span "OUTROS" at bounding box center [160, 97] width 18 height 6
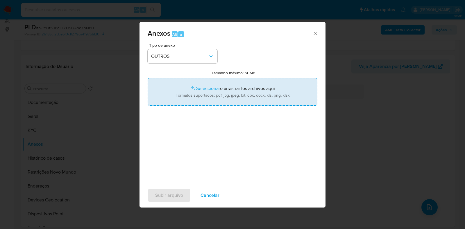
click at [199, 89] on input "Tamanho máximo: 50MB Seleccionar archivos" at bounding box center [233, 92] width 170 height 28
type input "C:\fakepath\Mulan 321858230_2025_08_11_09_07_50 - Resumen TX.pdf"
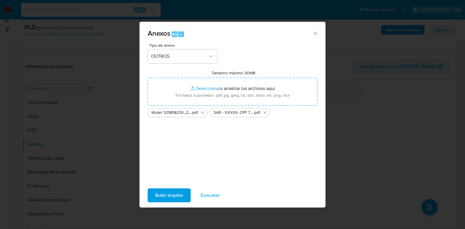
click at [161, 199] on span "Subir arquivo" at bounding box center [169, 195] width 28 height 13
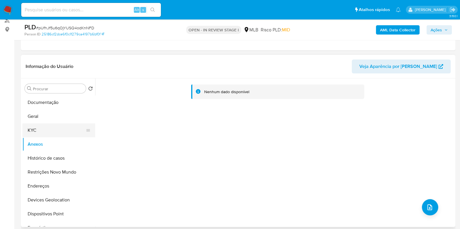
click at [36, 130] on button "KYC" at bounding box center [56, 131] width 68 height 14
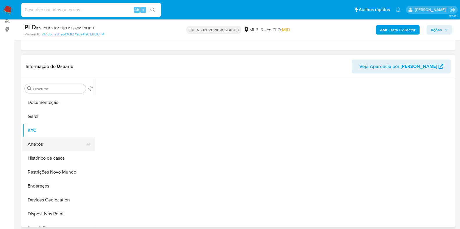
click at [36, 143] on button "Anexos" at bounding box center [56, 145] width 68 height 14
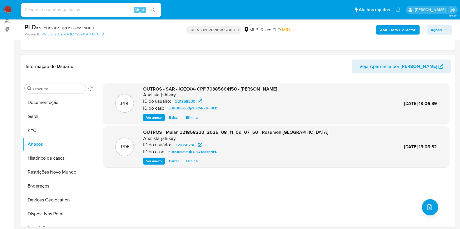
click at [441, 28] on span "Ações" at bounding box center [435, 29] width 11 height 9
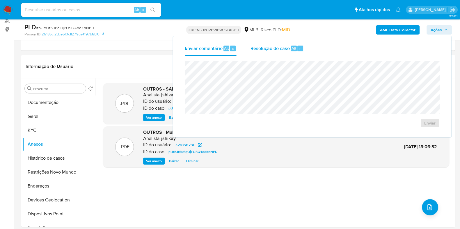
click at [270, 50] on span "Resolução do caso" at bounding box center [269, 48] width 39 height 7
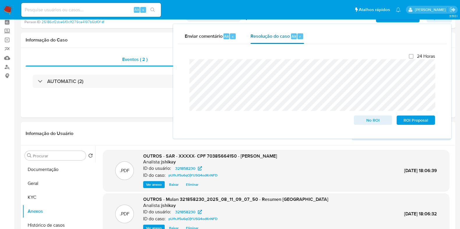
scroll to position [0, 0]
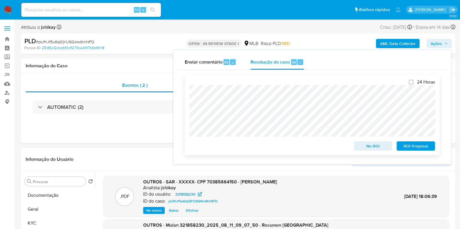
click at [412, 147] on span "ROI Proposal" at bounding box center [415, 146] width 30 height 8
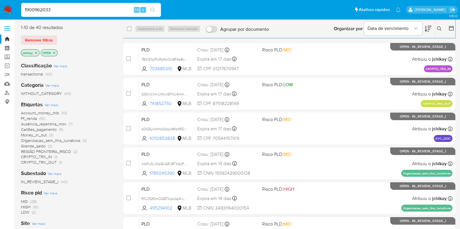
type input "1900962033"
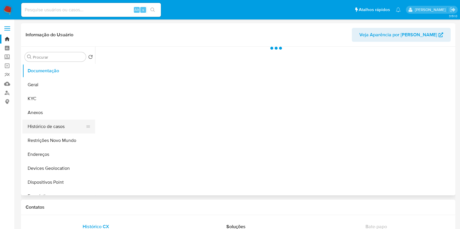
click at [56, 133] on button "Histórico de casos" at bounding box center [56, 127] width 68 height 14
select select "10"
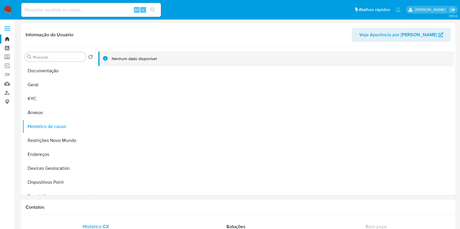
click at [8, 8] on img at bounding box center [8, 10] width 10 height 10
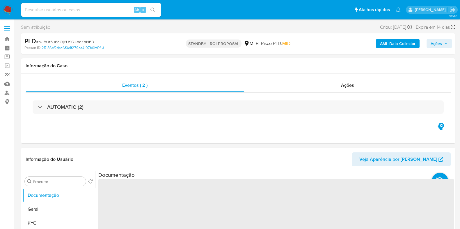
select select "10"
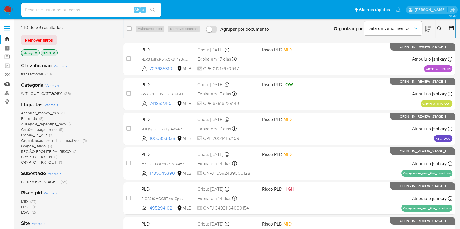
click at [7, 83] on link "Mulan" at bounding box center [34, 83] width 69 height 9
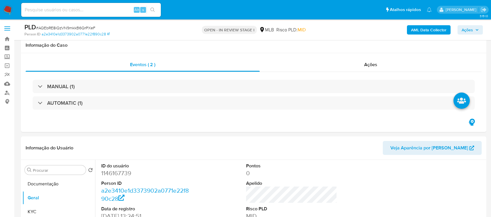
scroll to position [73, 0]
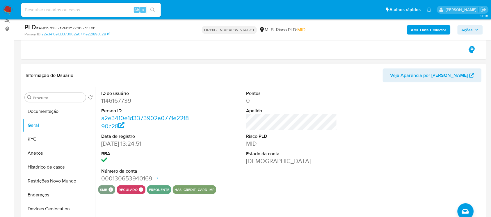
click at [121, 102] on dd "1146167739" at bounding box center [146, 101] width 91 height 8
copy dd "1146167739"
click at [52, 172] on button "Histórico de casos" at bounding box center [56, 167] width 68 height 14
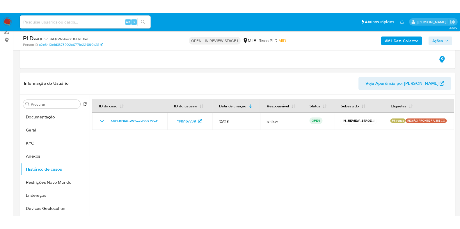
scroll to position [72, 0]
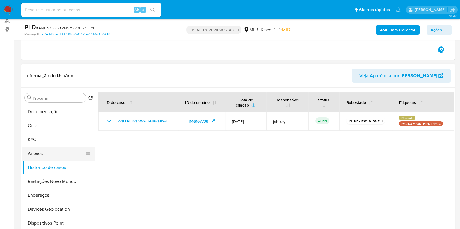
click at [44, 154] on button "Anexos" at bounding box center [56, 154] width 68 height 14
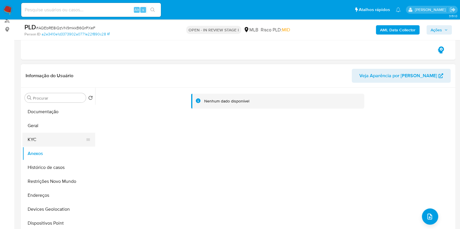
click at [37, 142] on button "KYC" at bounding box center [56, 140] width 68 height 14
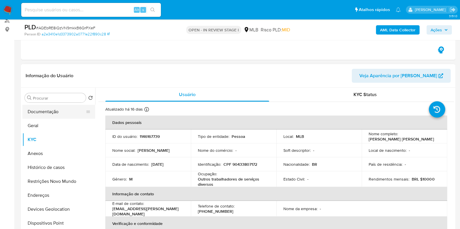
click at [50, 110] on button "Documentação" at bounding box center [56, 112] width 68 height 14
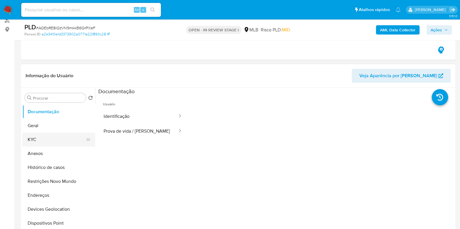
click at [45, 140] on button "KYC" at bounding box center [56, 140] width 68 height 14
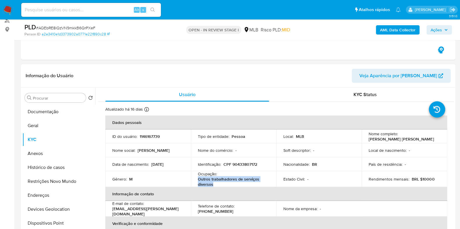
drag, startPoint x: 202, startPoint y: 180, endPoint x: 198, endPoint y: 178, distance: 4.9
click at [198, 178] on p "Outros trabalhadores de serviços diversos" at bounding box center [232, 182] width 69 height 10
copy p "Outros trabalhadores de serviços diversos"
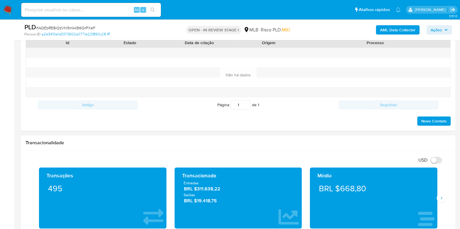
scroll to position [363, 0]
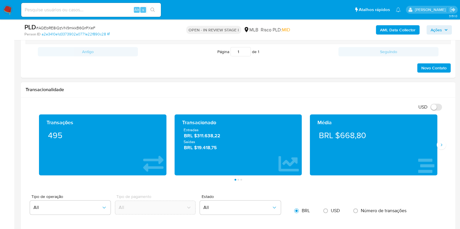
click at [445, 147] on div "Transações 495 Transacionado Entradas BRL $311.638,22 Saídas BRL $19.418,75 Méd…" at bounding box center [238, 148] width 425 height 66
click at [441, 146] on icon "Siguiente" at bounding box center [441, 145] width 5 height 5
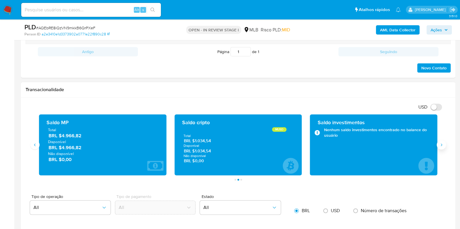
click at [441, 146] on icon "Siguiente" at bounding box center [441, 145] width 5 height 5
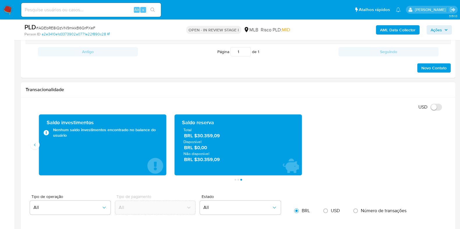
drag, startPoint x: 213, startPoint y: 137, endPoint x: 198, endPoint y: 138, distance: 14.9
click at [198, 138] on span "BRL $30.359,09" at bounding box center [238, 136] width 109 height 7
click at [38, 143] on button "Anterior" at bounding box center [34, 144] width 9 height 9
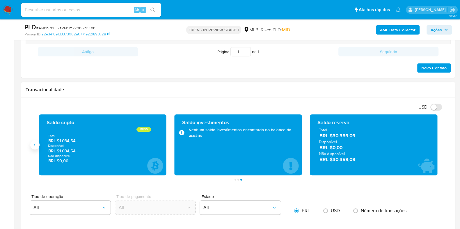
click at [38, 143] on button "Anterior" at bounding box center [34, 144] width 9 height 9
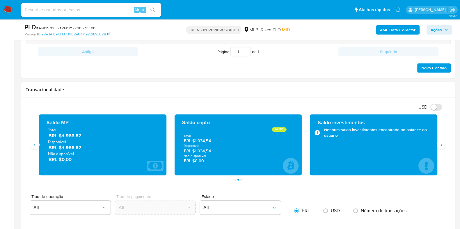
drag, startPoint x: 214, startPoint y: 151, endPoint x: 194, endPoint y: 153, distance: 19.2
click at [194, 153] on span "BRL $1.034,54" at bounding box center [238, 152] width 109 height 6
drag, startPoint x: 82, startPoint y: 149, endPoint x: 63, endPoint y: 150, distance: 19.5
click at [61, 149] on span "BRL $4.966,82" at bounding box center [103, 147] width 109 height 7
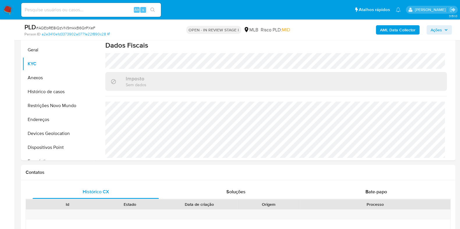
scroll to position [145, 0]
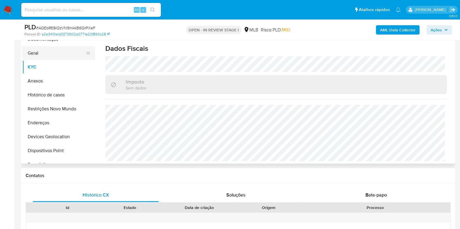
click at [51, 55] on button "Geral" at bounding box center [56, 53] width 68 height 14
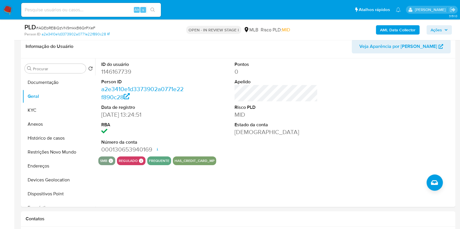
scroll to position [93, 0]
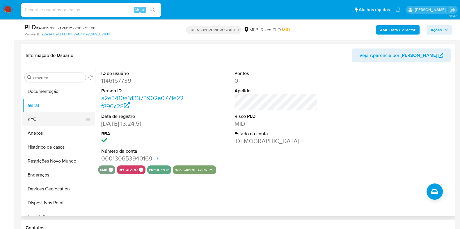
click at [51, 124] on button "KYC" at bounding box center [56, 120] width 68 height 14
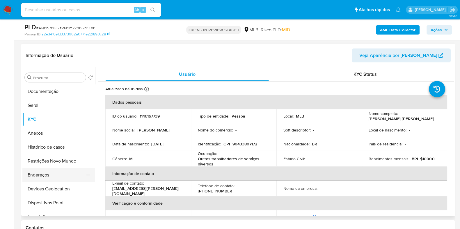
click at [52, 174] on button "Endereços" at bounding box center [56, 175] width 68 height 14
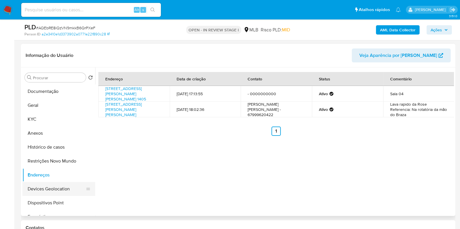
click at [54, 193] on button "Devices Geolocation" at bounding box center [56, 189] width 68 height 14
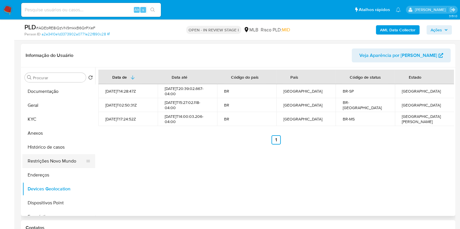
click at [49, 163] on button "Restrições Novo Mundo" at bounding box center [56, 161] width 68 height 14
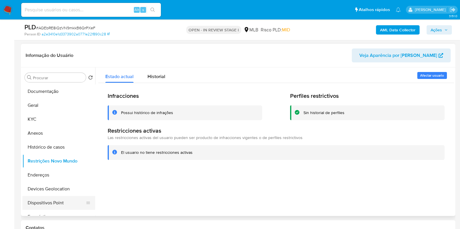
drag, startPoint x: 43, startPoint y: 201, endPoint x: 52, endPoint y: 201, distance: 8.4
click at [44, 201] on button "Dispositivos Point" at bounding box center [56, 203] width 68 height 14
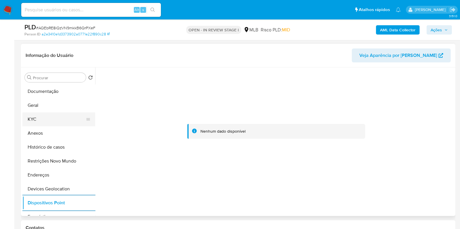
click at [60, 121] on button "KYC" at bounding box center [56, 120] width 68 height 14
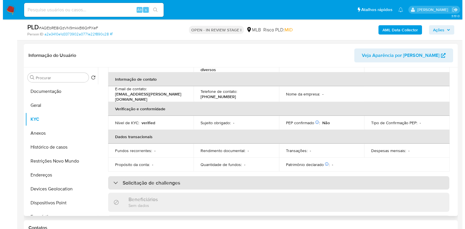
scroll to position [0, 0]
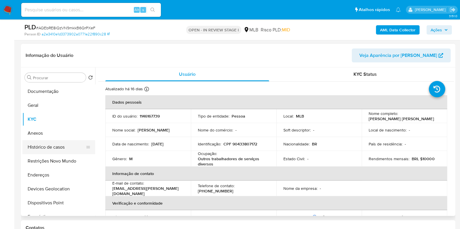
click at [49, 149] on button "Histórico de casos" at bounding box center [56, 147] width 68 height 14
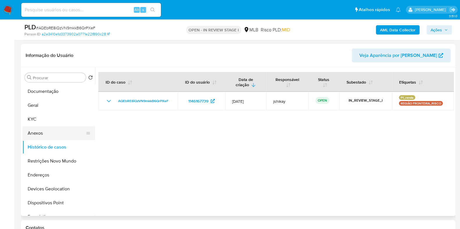
click at [49, 132] on button "Anexos" at bounding box center [56, 133] width 68 height 14
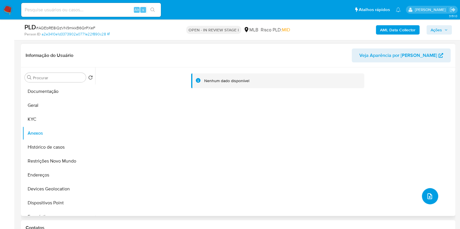
click at [428, 196] on icon "upload-file" at bounding box center [429, 196] width 7 height 7
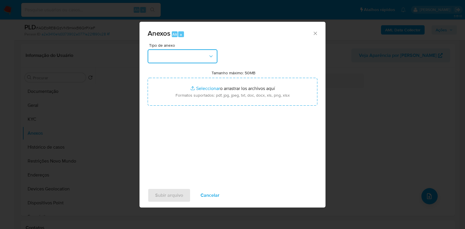
click at [190, 53] on button "button" at bounding box center [183, 56] width 70 height 14
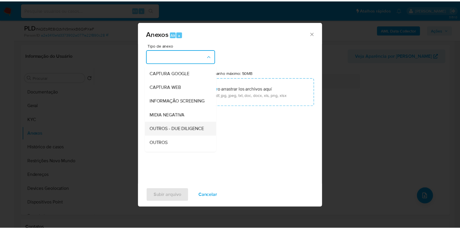
scroll to position [36, 0]
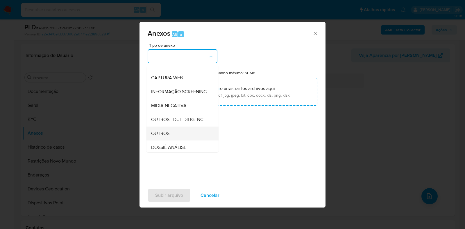
click at [166, 137] on span "OUTROS" at bounding box center [160, 134] width 18 height 6
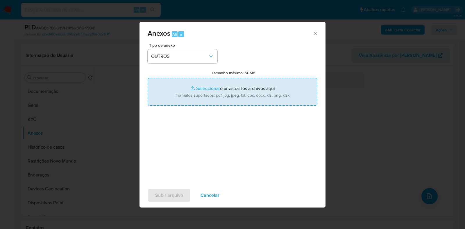
click at [205, 87] on input "Tamanho máximo: 50MB Seleccionar archivos" at bounding box center [233, 92] width 170 height 28
type input "C:\fakepath\SAR - XXXXX- CPF 90433807172 - ROBSON CLEY GOMES DA SILVA.pdf"
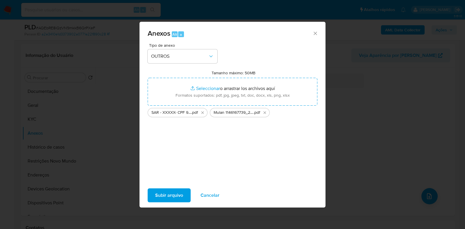
click at [166, 195] on span "Subir arquivo" at bounding box center [169, 195] width 28 height 13
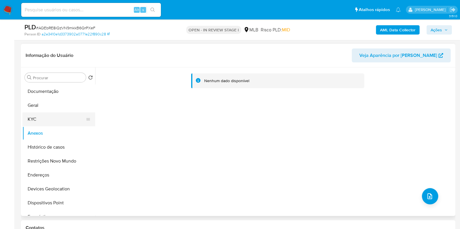
click at [42, 121] on button "KYC" at bounding box center [56, 120] width 68 height 14
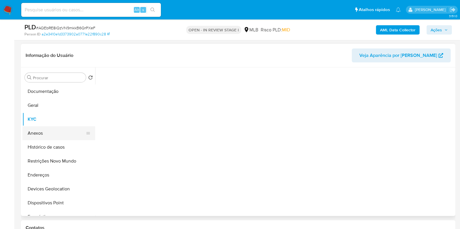
click at [40, 135] on button "Anexos" at bounding box center [56, 133] width 68 height 14
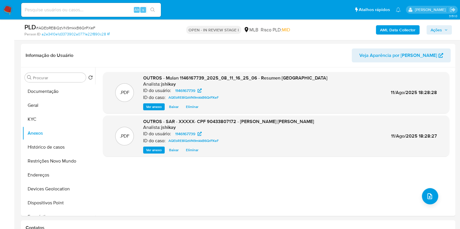
click at [439, 30] on span "Ações" at bounding box center [435, 29] width 11 height 9
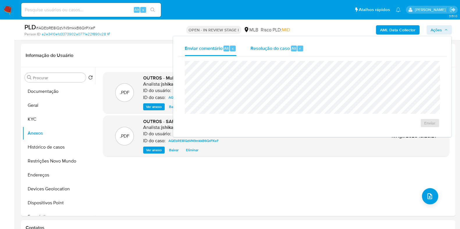
click at [252, 51] on div "Resolução do caso Alt r" at bounding box center [276, 48] width 53 height 15
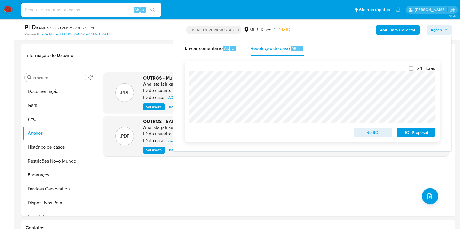
click at [405, 135] on span "ROI Proposal" at bounding box center [415, 132] width 30 height 8
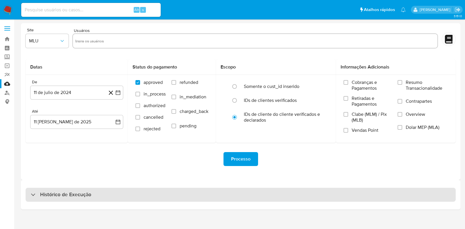
click at [54, 191] on div "Histórico de Execução" at bounding box center [241, 195] width 430 height 14
select select "10"
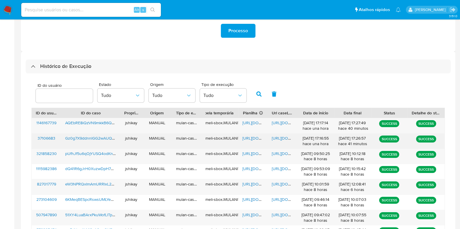
scroll to position [145, 0]
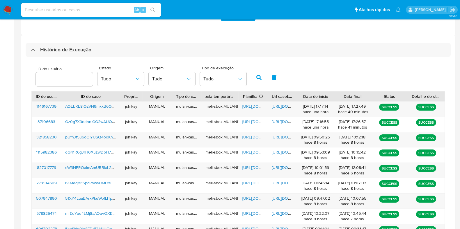
click at [324, 81] on div "ID do usuário Estado Tudo Origem Tudo Tipo de execução Tudo" at bounding box center [237, 77] width 413 height 28
click at [256, 108] on span "[URL][DOMAIN_NAME]" at bounding box center [262, 106] width 40 height 6
click at [276, 106] on span "[URL][DOMAIN_NAME]" at bounding box center [292, 106] width 40 height 6
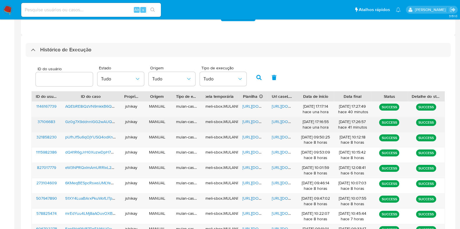
click at [253, 122] on span "[URL][DOMAIN_NAME]" at bounding box center [262, 122] width 40 height 6
click at [280, 121] on span "[URL][DOMAIN_NAME]" at bounding box center [292, 122] width 40 height 6
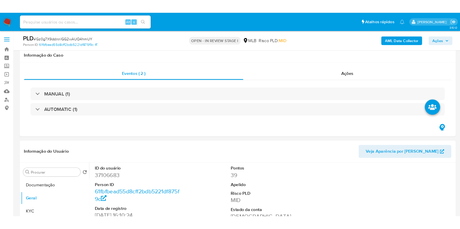
scroll to position [109, 0]
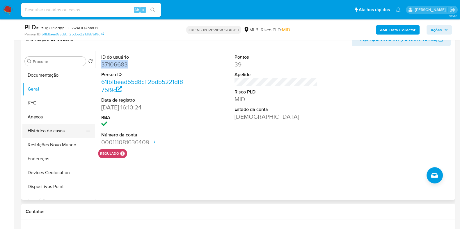
click at [43, 130] on button "Histórico de casos" at bounding box center [56, 131] width 68 height 14
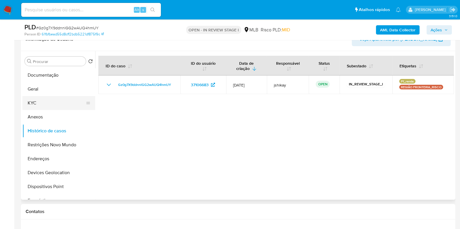
click at [52, 106] on button "KYC" at bounding box center [56, 103] width 68 height 14
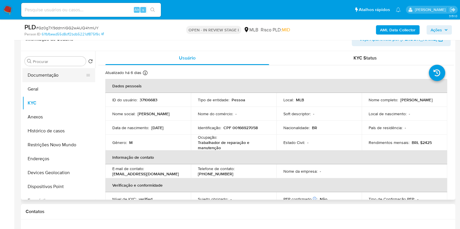
click at [48, 77] on button "Documentação" at bounding box center [56, 75] width 68 height 14
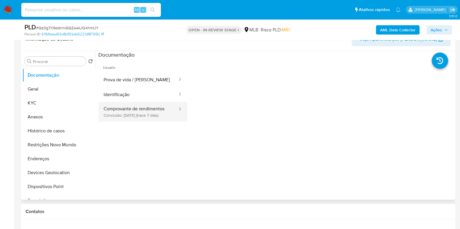
click at [140, 113] on button "Comprovante de rendimentos Concluído: [DATE] (hace 7 días)" at bounding box center [138, 112] width 80 height 20
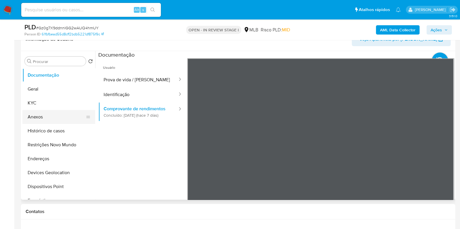
click at [42, 111] on button "Anexos" at bounding box center [56, 117] width 68 height 14
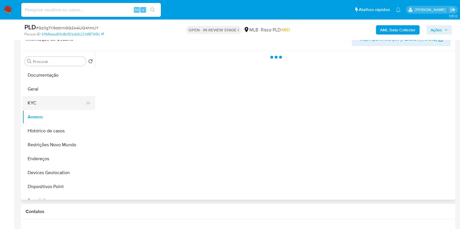
click at [46, 104] on button "KYC" at bounding box center [56, 103] width 68 height 14
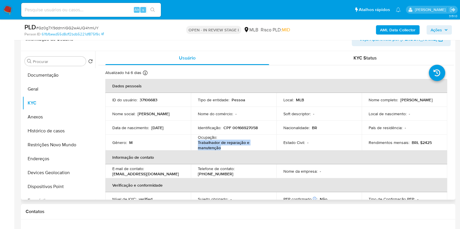
drag, startPoint x: 224, startPoint y: 147, endPoint x: 195, endPoint y: 141, distance: 29.9
click at [195, 141] on td "Ocupação : Trabalhador de reparação e manutenção" at bounding box center [233, 143] width 85 height 16
copy p "Trabalhador de reparação e manutenção"
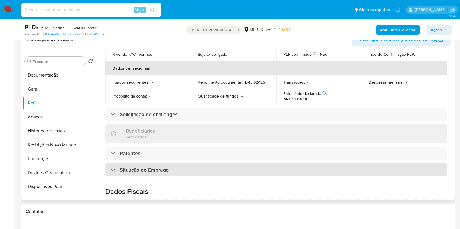
scroll to position [254, 0]
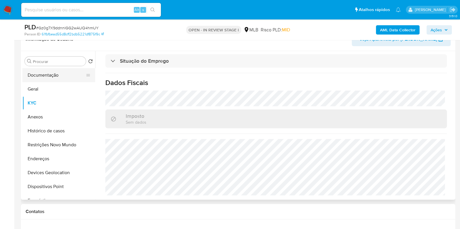
click at [57, 75] on button "Documentação" at bounding box center [56, 75] width 68 height 14
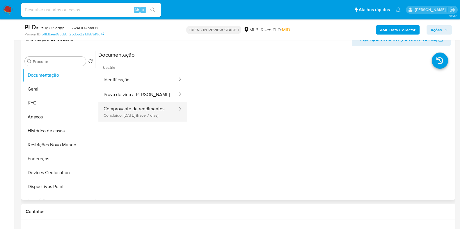
click at [156, 109] on button "Comprovante de rendimentos Concluído: 05/08/2025 (hace 7 días)" at bounding box center [138, 112] width 80 height 20
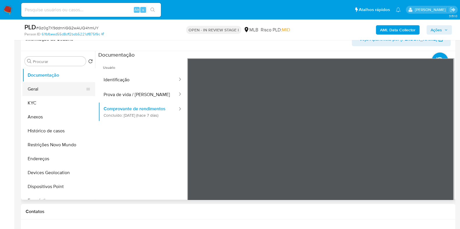
click at [47, 91] on button "Geral" at bounding box center [56, 89] width 68 height 14
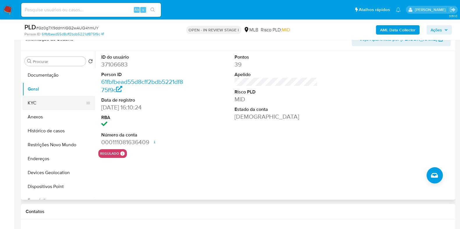
click at [49, 100] on button "KYC" at bounding box center [56, 103] width 68 height 14
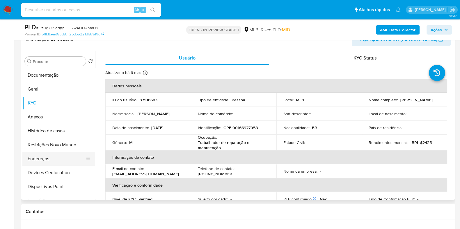
click at [45, 160] on button "Endereços" at bounding box center [56, 159] width 68 height 14
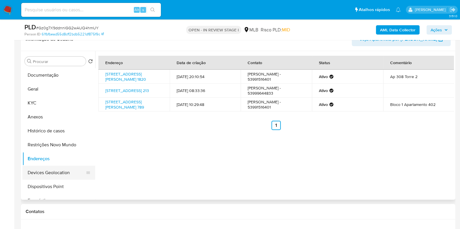
drag, startPoint x: 54, startPoint y: 180, endPoint x: 81, endPoint y: 176, distance: 27.2
click at [54, 180] on button "Dispositivos Point" at bounding box center [58, 187] width 73 height 14
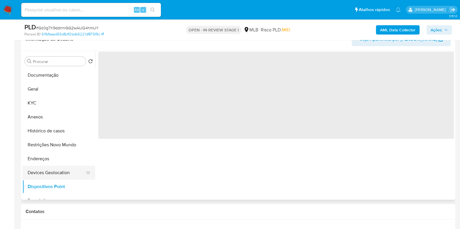
click at [52, 170] on button "Devices Geolocation" at bounding box center [56, 173] width 68 height 14
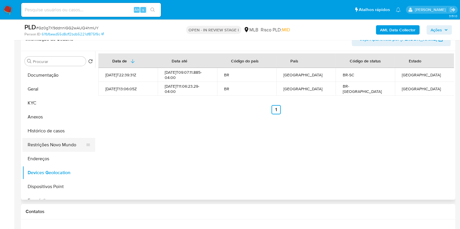
click at [56, 142] on button "Restrições Novo Mundo" at bounding box center [56, 145] width 68 height 14
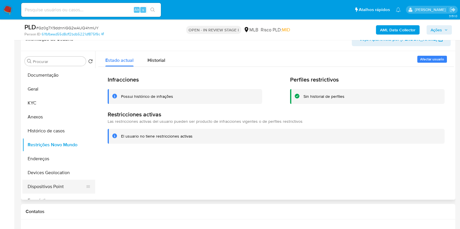
click at [58, 183] on button "Dispositivos Point" at bounding box center [56, 187] width 68 height 14
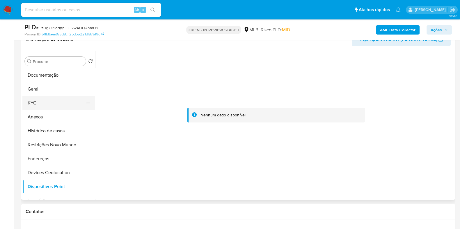
click at [48, 105] on button "KYC" at bounding box center [56, 103] width 68 height 14
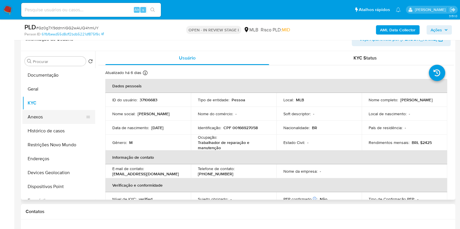
click at [44, 115] on button "Anexos" at bounding box center [56, 117] width 68 height 14
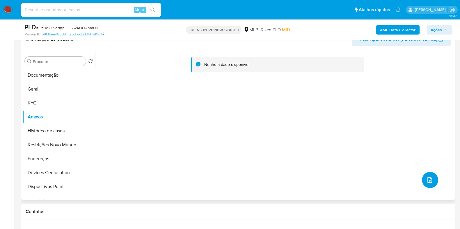
click at [429, 180] on icon "upload-file" at bounding box center [429, 180] width 7 height 7
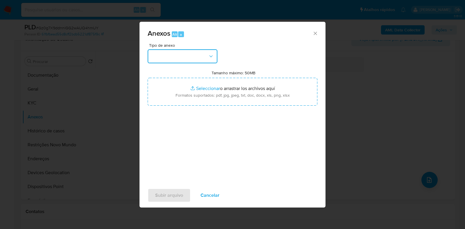
click at [195, 59] on button "button" at bounding box center [183, 56] width 70 height 14
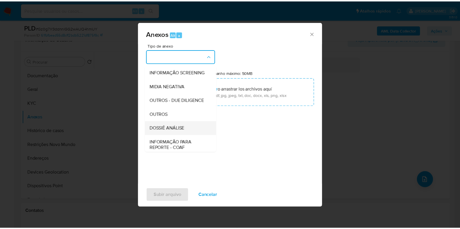
scroll to position [72, 0]
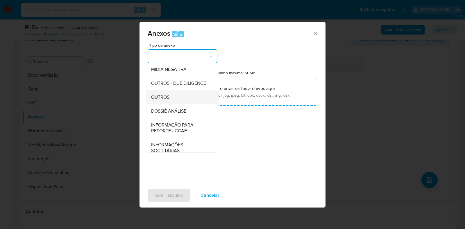
click at [164, 100] on span "OUTROS" at bounding box center [160, 97] width 18 height 6
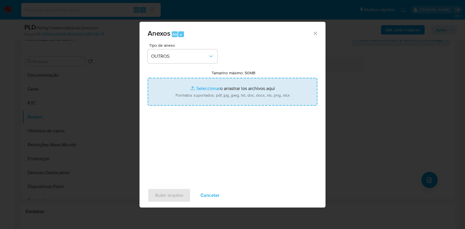
click at [190, 95] on input "Tamanho máximo: 50MB Seleccionar archivos" at bounding box center [233, 92] width 170 height 28
type input "C:\fakepath\Mulan 37106683_2025_08_11_16_24_46 - Resumen TX.pdf"
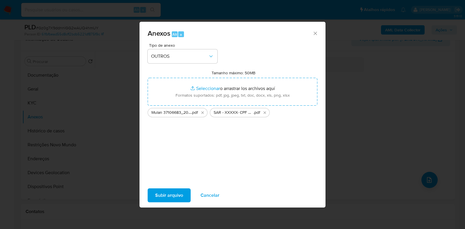
click at [151, 197] on button "Subir arquivo" at bounding box center [169, 196] width 43 height 14
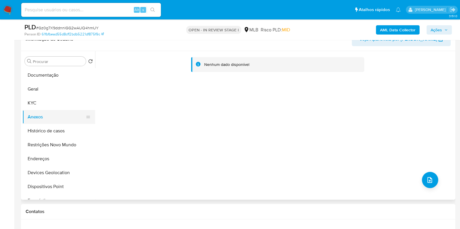
click at [41, 119] on button "Anexos" at bounding box center [56, 117] width 68 height 14
click at [42, 128] on button "Histórico de casos" at bounding box center [56, 131] width 68 height 14
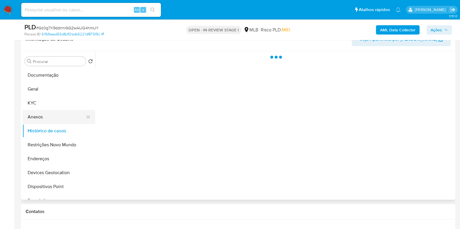
click at [40, 116] on button "Anexos" at bounding box center [56, 117] width 68 height 14
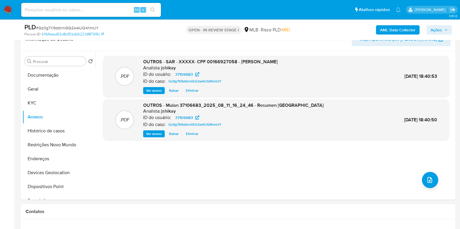
click at [437, 32] on span "Ações" at bounding box center [435, 29] width 11 height 9
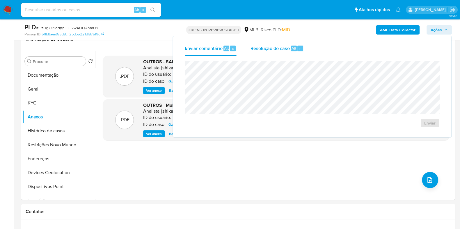
click at [292, 53] on div "Resolução do caso Alt r" at bounding box center [276, 48] width 53 height 15
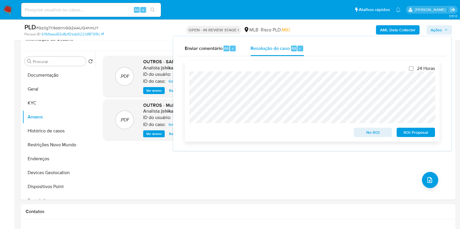
click at [416, 133] on span "ROI Proposal" at bounding box center [415, 132] width 30 height 8
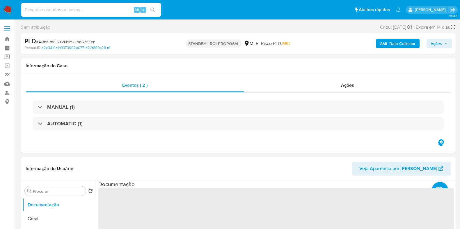
select select "10"
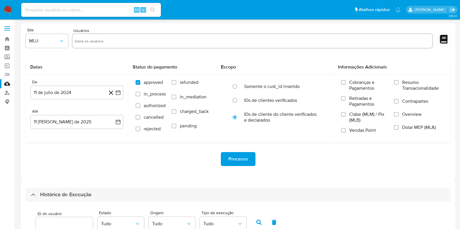
select select "10"
